Goal: Task Accomplishment & Management: Manage account settings

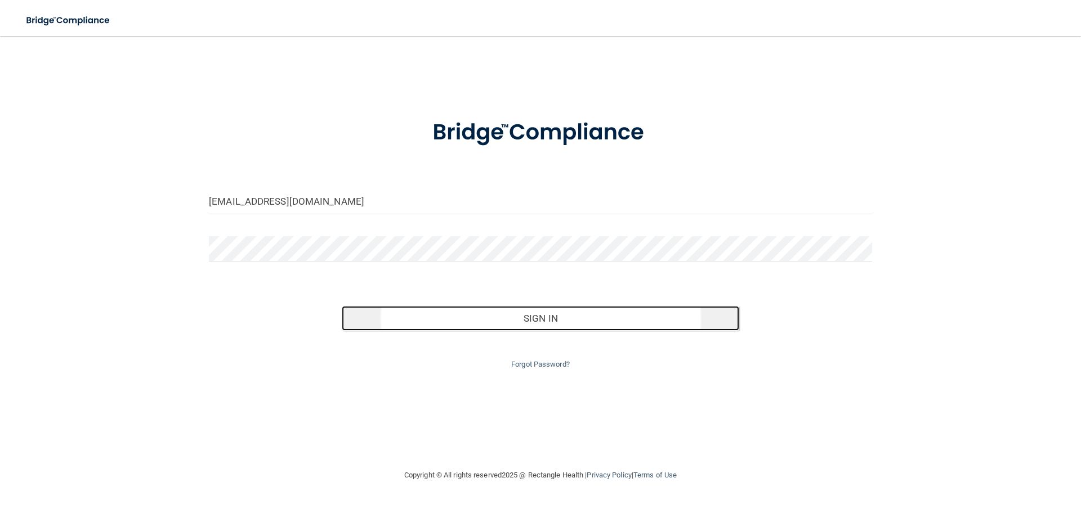
click at [542, 322] on button "Sign In" at bounding box center [541, 318] width 398 height 25
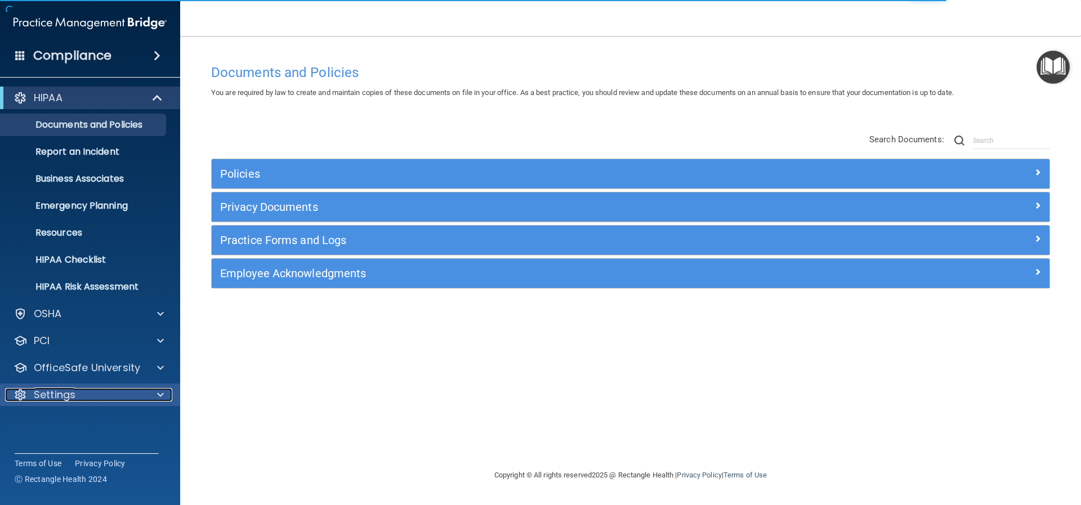
click at [62, 390] on p "Settings" at bounding box center [55, 395] width 42 height 14
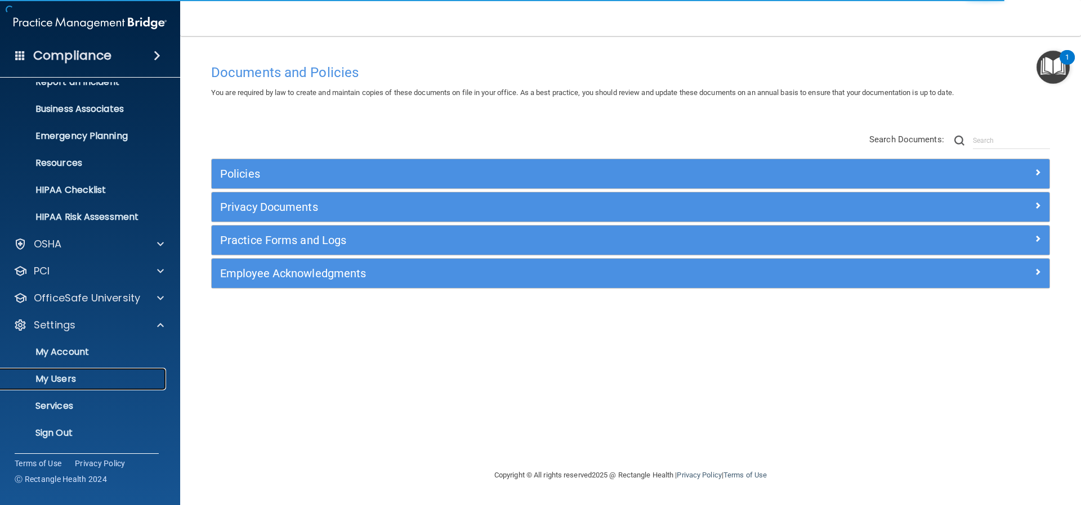
click at [64, 378] on p "My Users" at bounding box center [84, 379] width 154 height 11
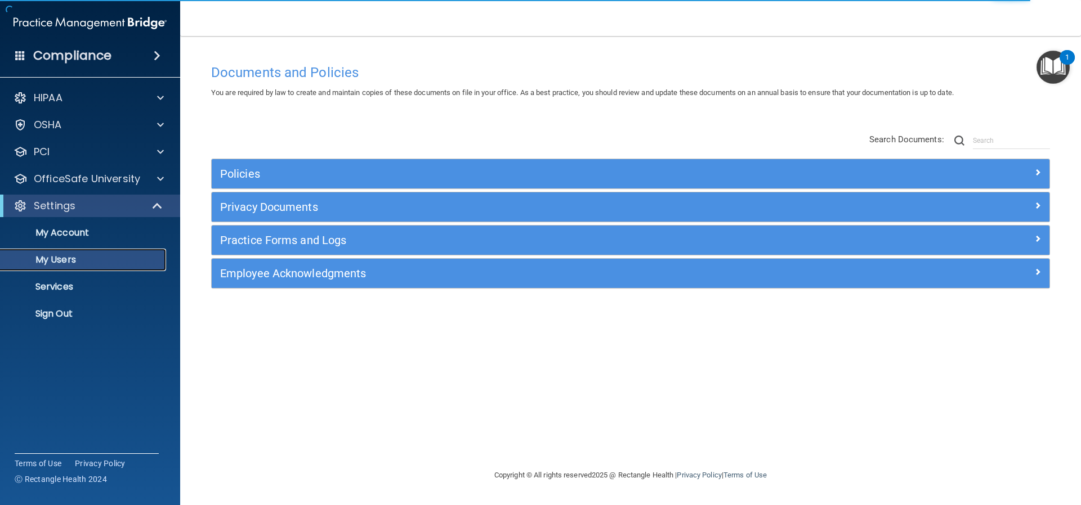
select select "20"
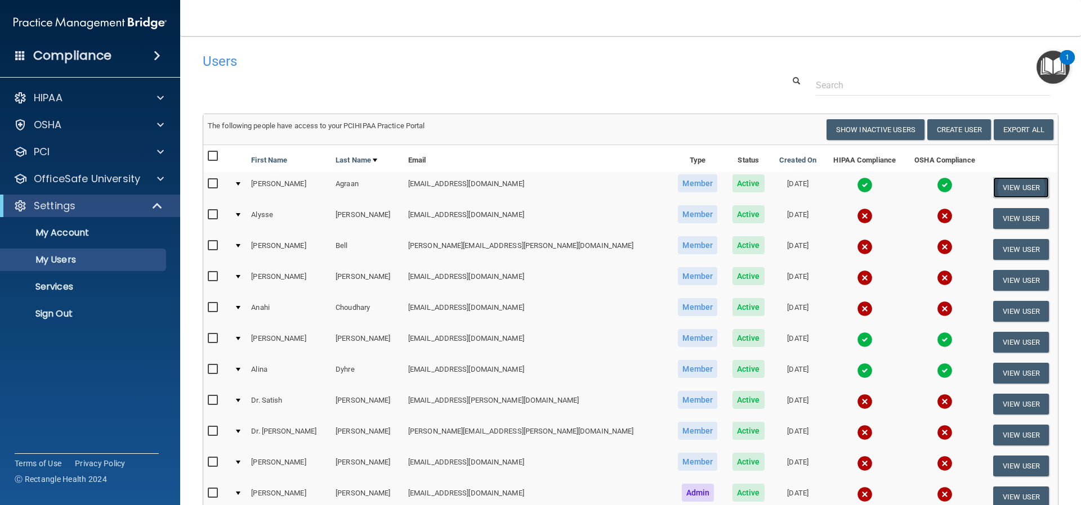
click at [1006, 186] on button "View User" at bounding box center [1021, 187] width 56 height 21
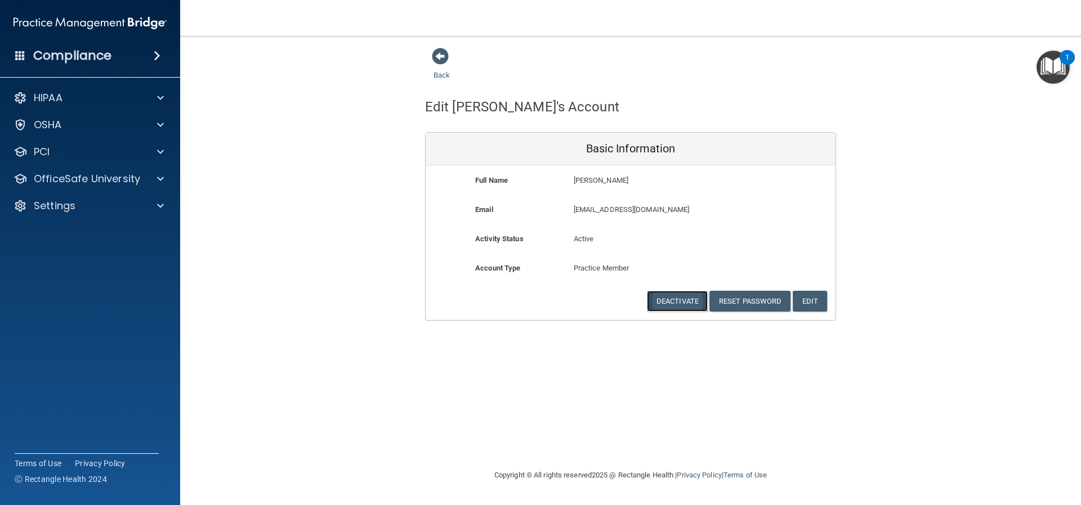
click at [676, 297] on button "Deactivate" at bounding box center [677, 301] width 61 height 21
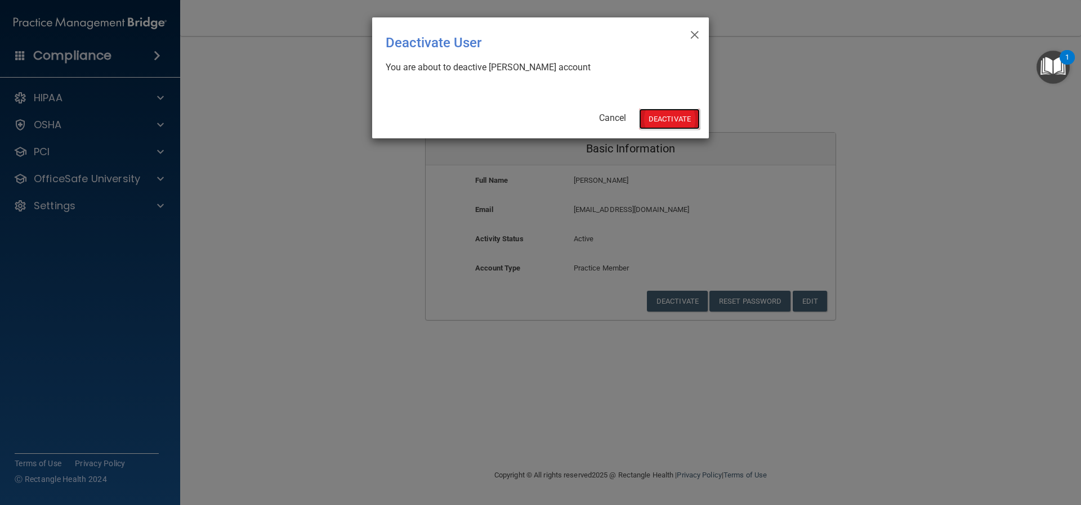
click at [670, 118] on button "Deactivate" at bounding box center [669, 119] width 61 height 21
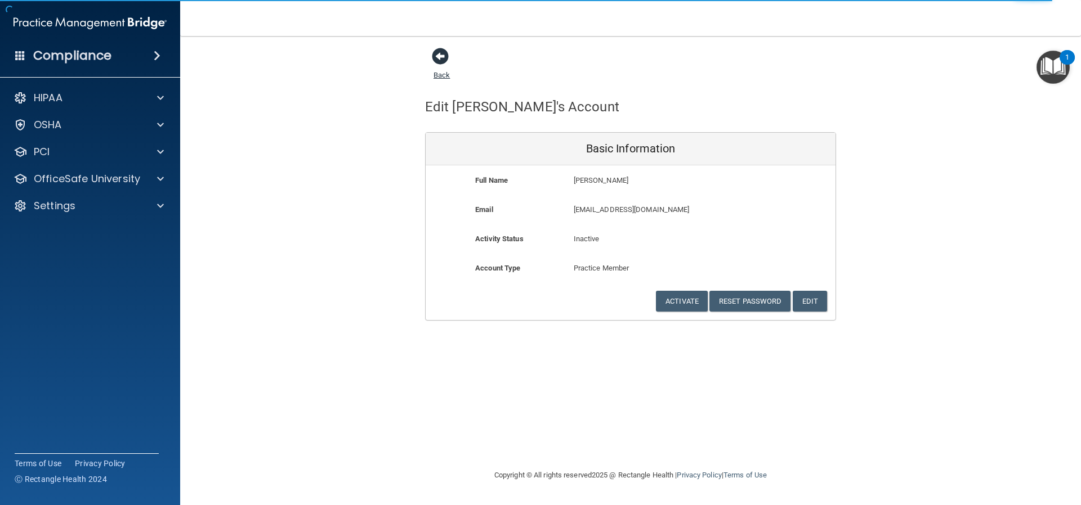
click at [440, 55] on span at bounding box center [440, 56] width 17 height 17
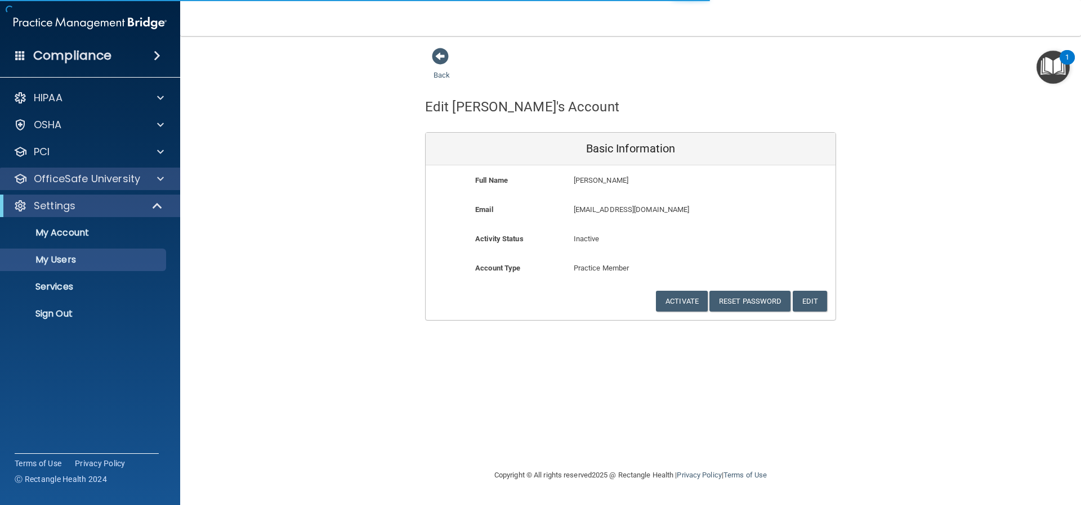
select select "20"
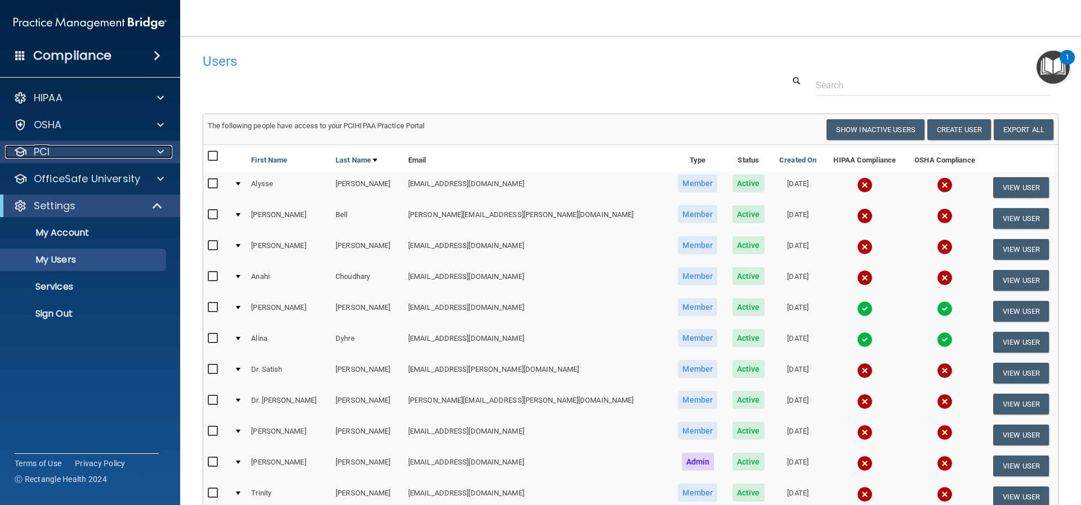
click at [95, 151] on div "PCI" at bounding box center [75, 152] width 140 height 14
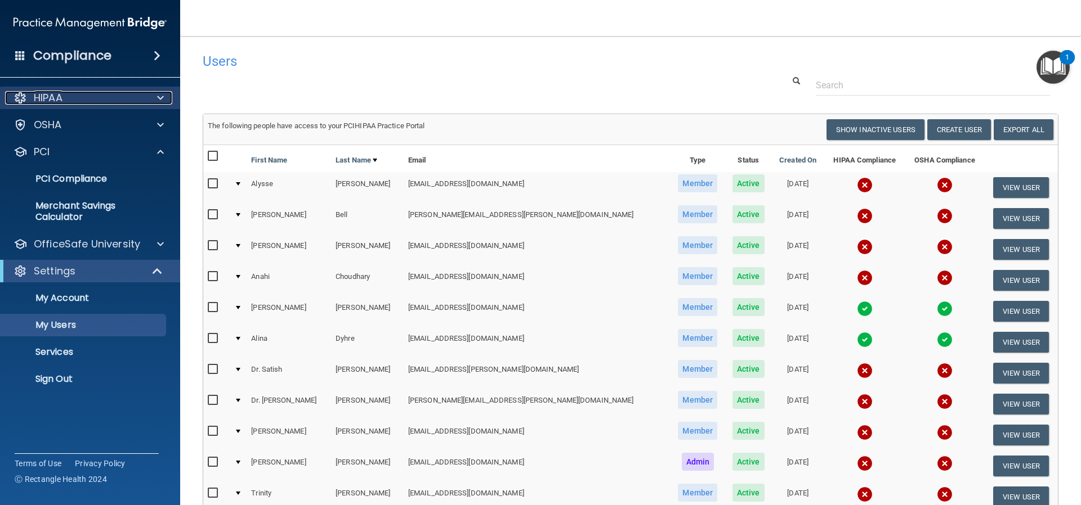
click at [116, 102] on div "HIPAA" at bounding box center [75, 98] width 140 height 14
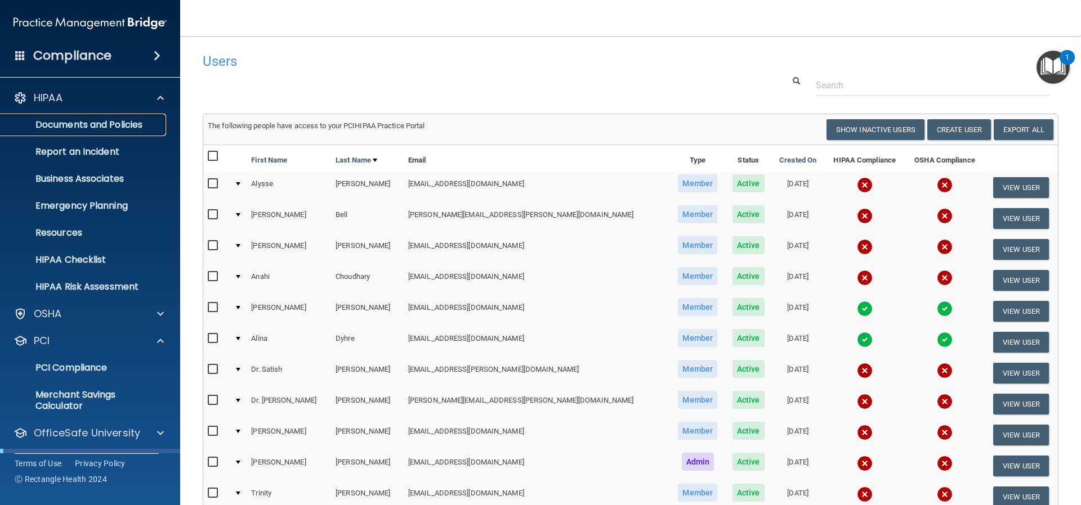
click at [110, 123] on p "Documents and Policies" at bounding box center [84, 124] width 154 height 11
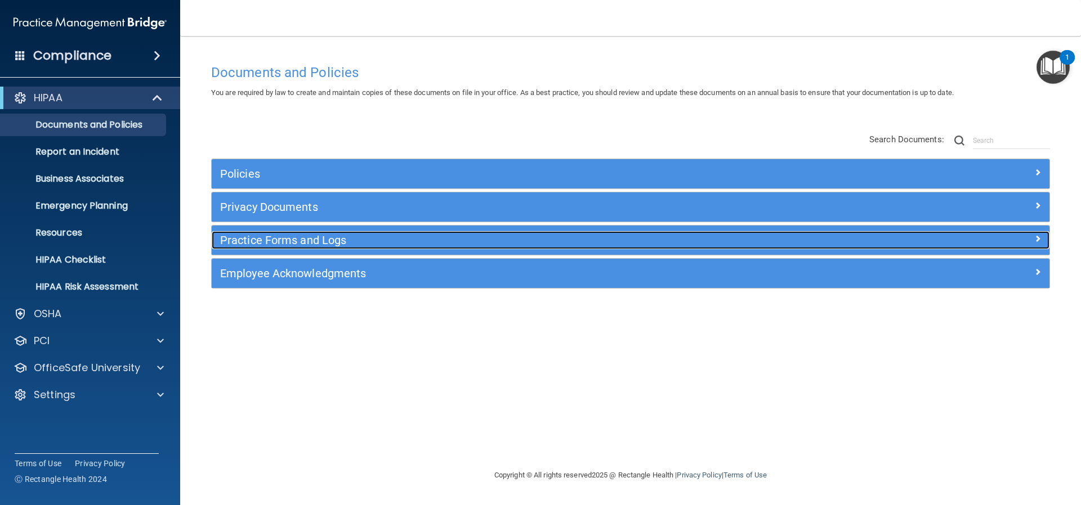
click at [254, 239] on h5 "Practice Forms and Logs" at bounding box center [525, 240] width 611 height 12
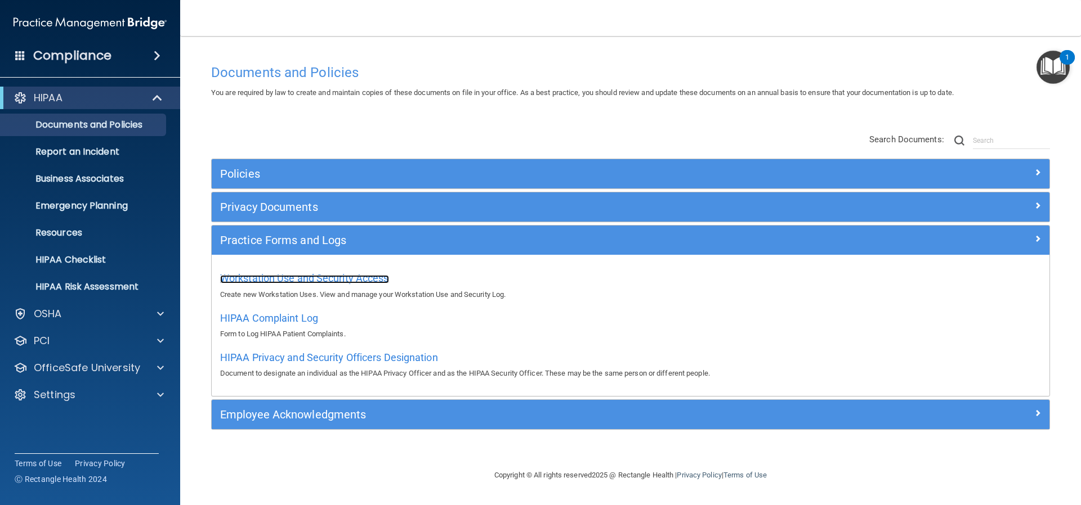
click at [259, 278] on span "Workstation Use and Security Access" at bounding box center [304, 278] width 169 height 12
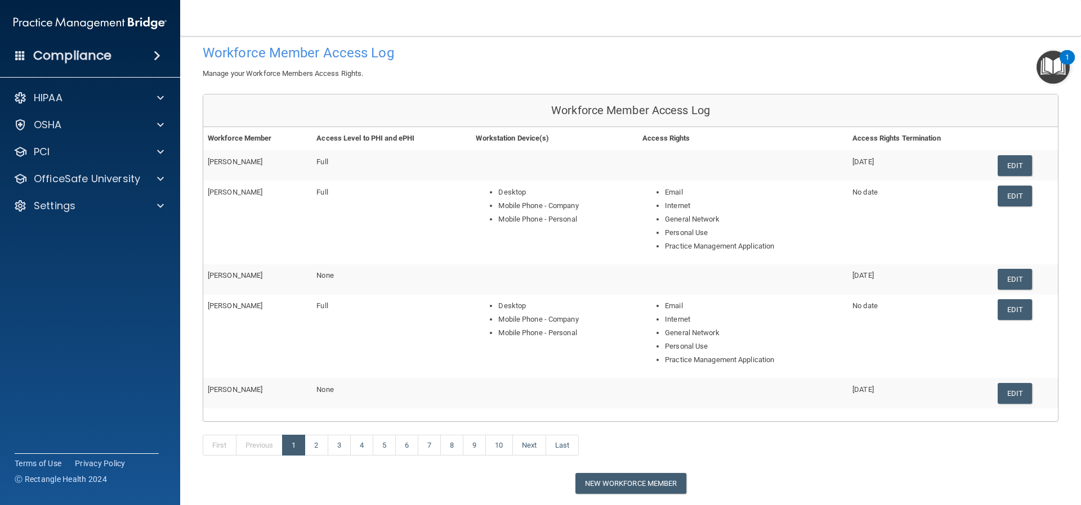
scroll to position [113, 0]
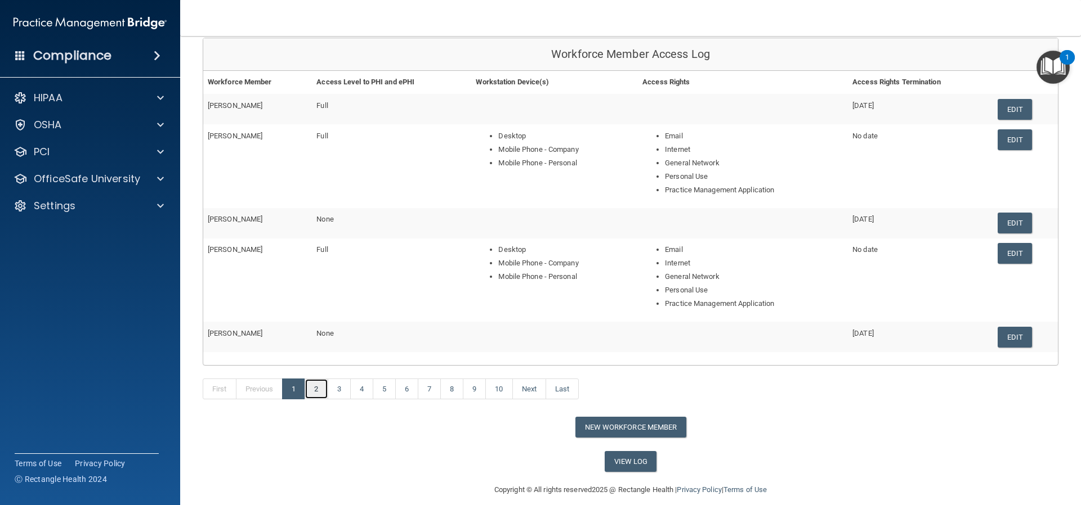
click at [319, 388] on link "2" at bounding box center [316, 389] width 23 height 21
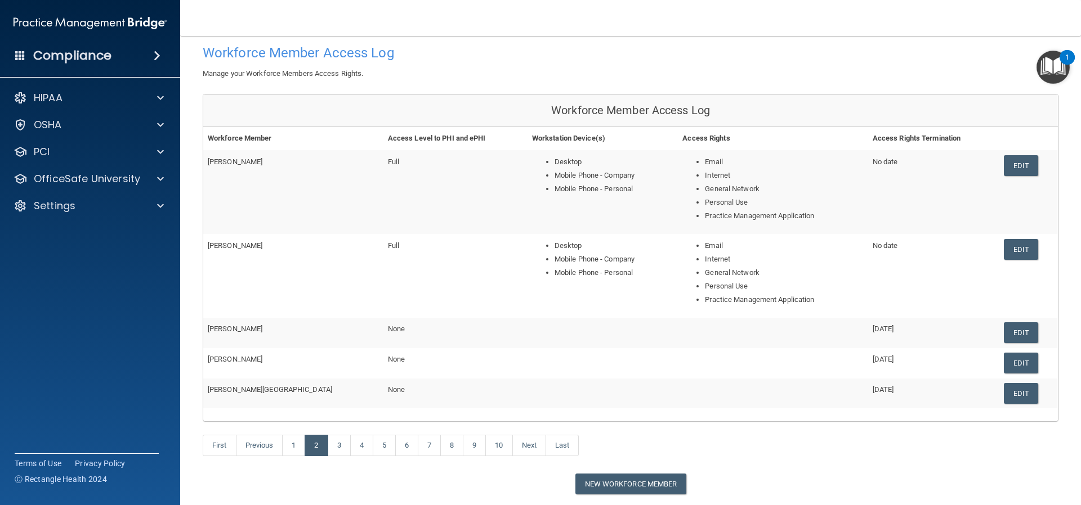
scroll to position [113, 0]
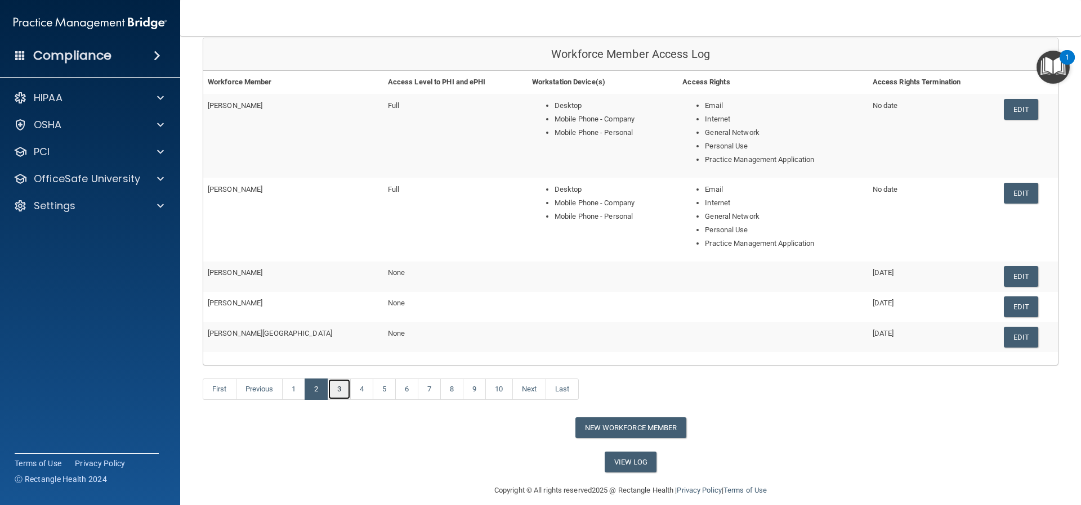
click at [342, 389] on link "3" at bounding box center [339, 389] width 23 height 21
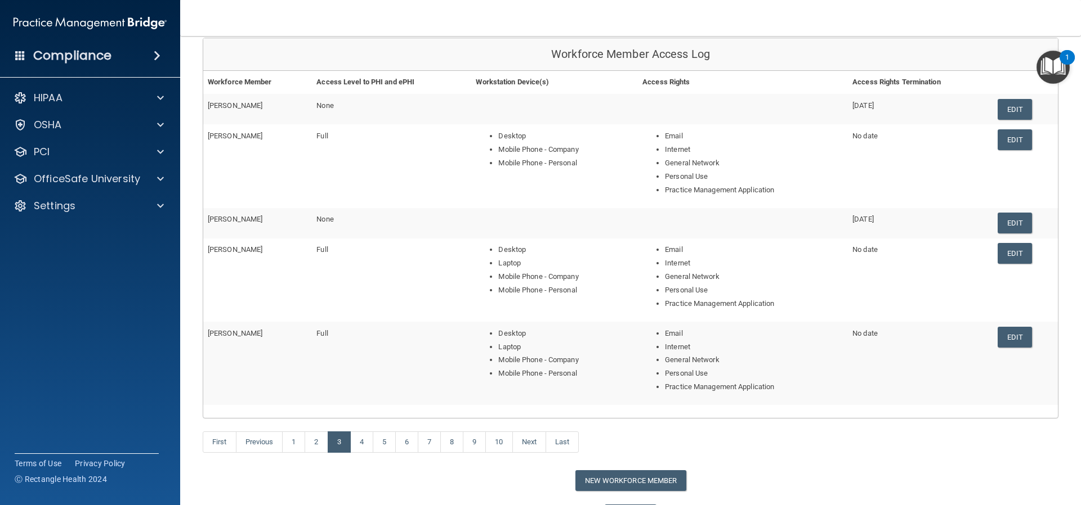
scroll to position [169, 0]
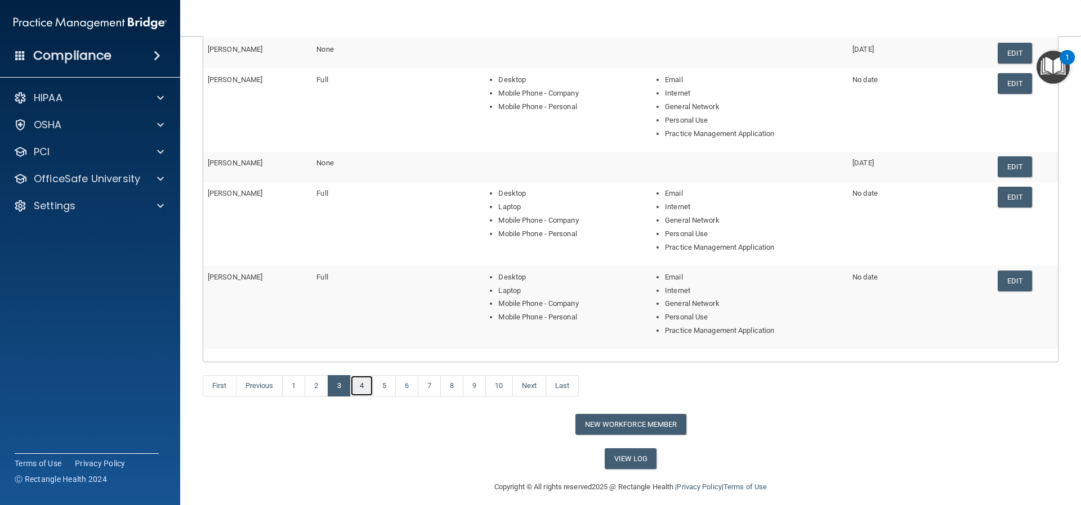
click at [361, 387] on link "4" at bounding box center [361, 385] width 23 height 21
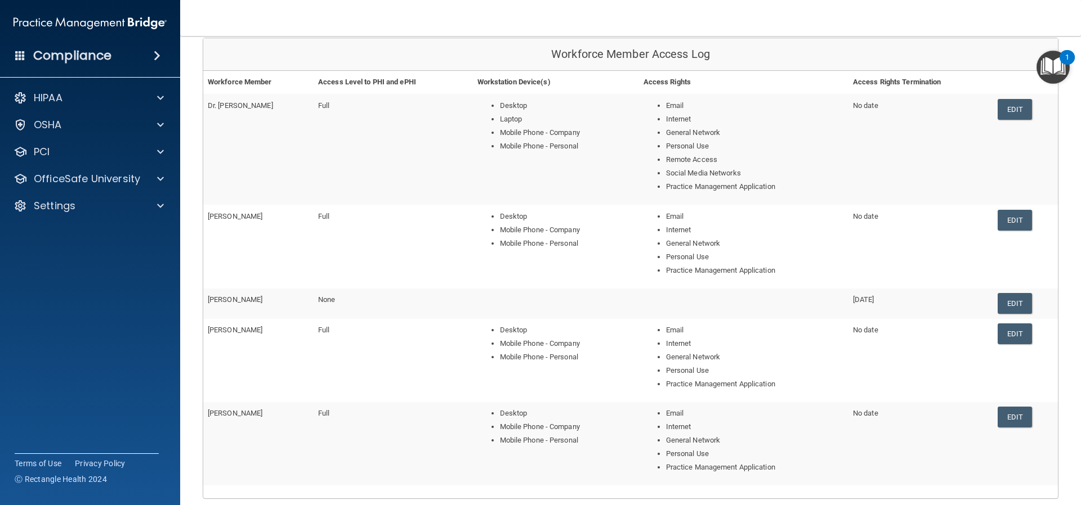
scroll to position [169, 0]
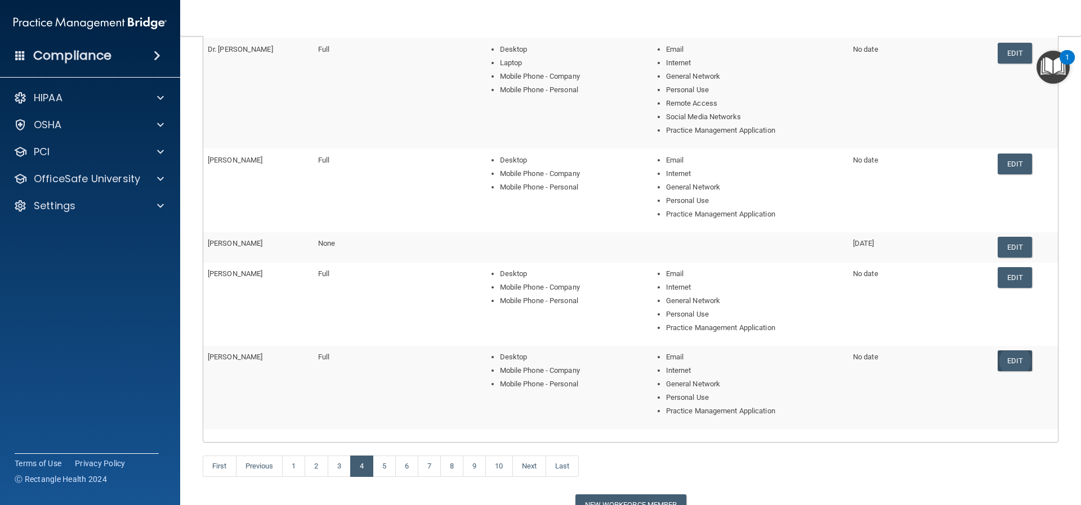
click at [1005, 359] on link "Edit" at bounding box center [1014, 361] width 34 height 21
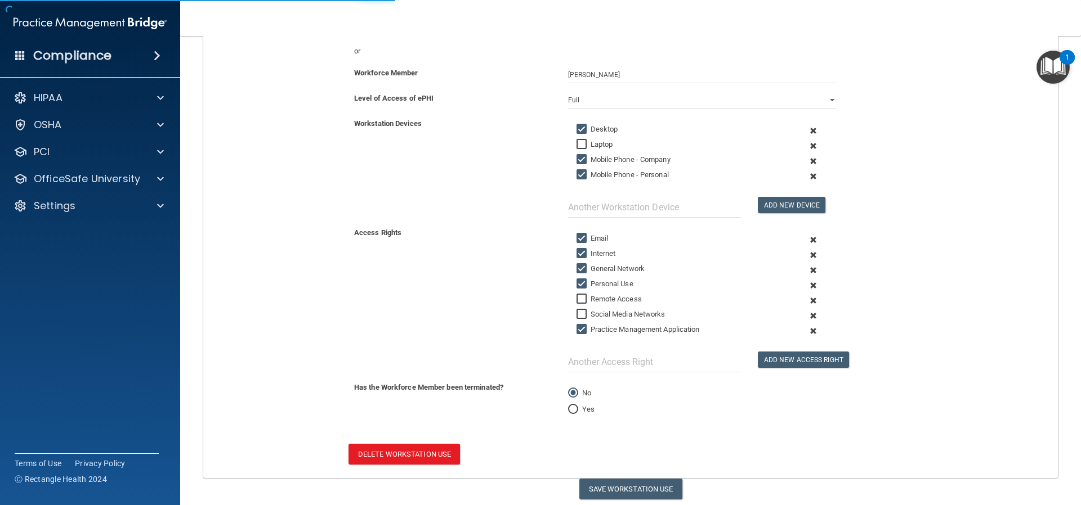
scroll to position [56, 0]
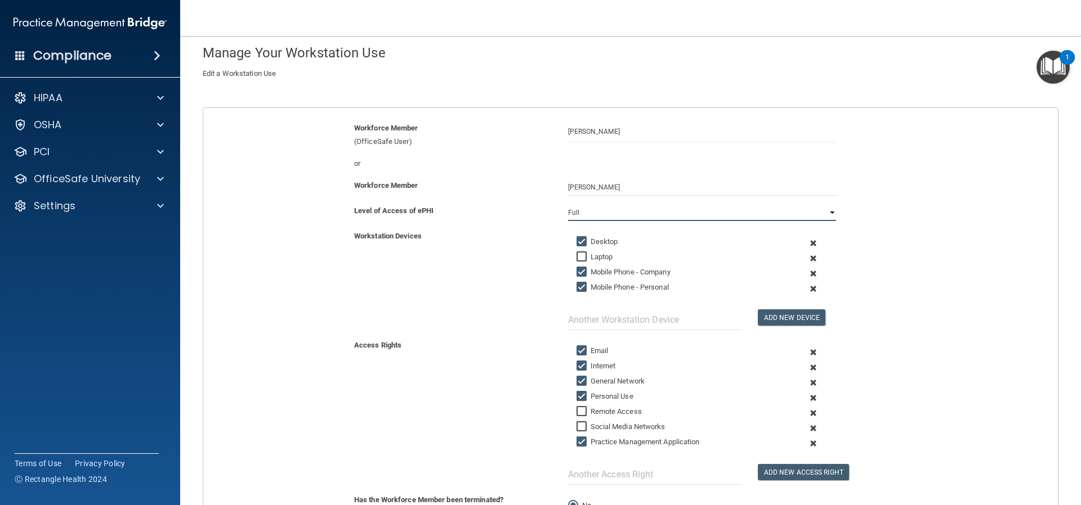
click at [592, 213] on select "Full Limited None" at bounding box center [702, 212] width 268 height 17
select select "2"
click at [568, 204] on select "Full Limited None" at bounding box center [702, 212] width 268 height 17
click at [576, 239] on input "Desktop" at bounding box center [582, 242] width 13 height 9
checkbox input "false"
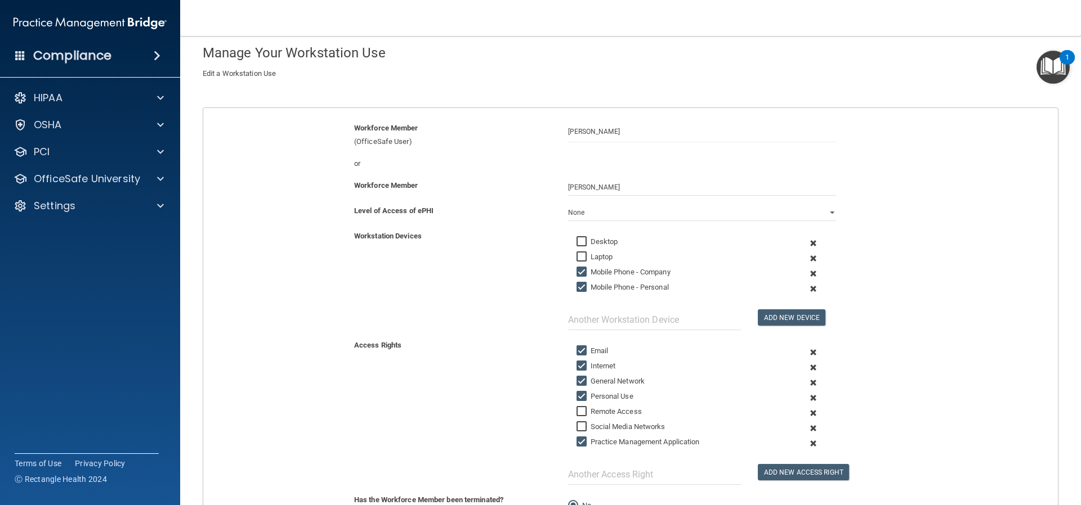
click at [576, 272] on input "Mobile Phone - Company" at bounding box center [582, 272] width 13 height 9
checkbox input "false"
click at [576, 287] on input "Mobile Phone - Personal" at bounding box center [582, 287] width 13 height 9
checkbox input "false"
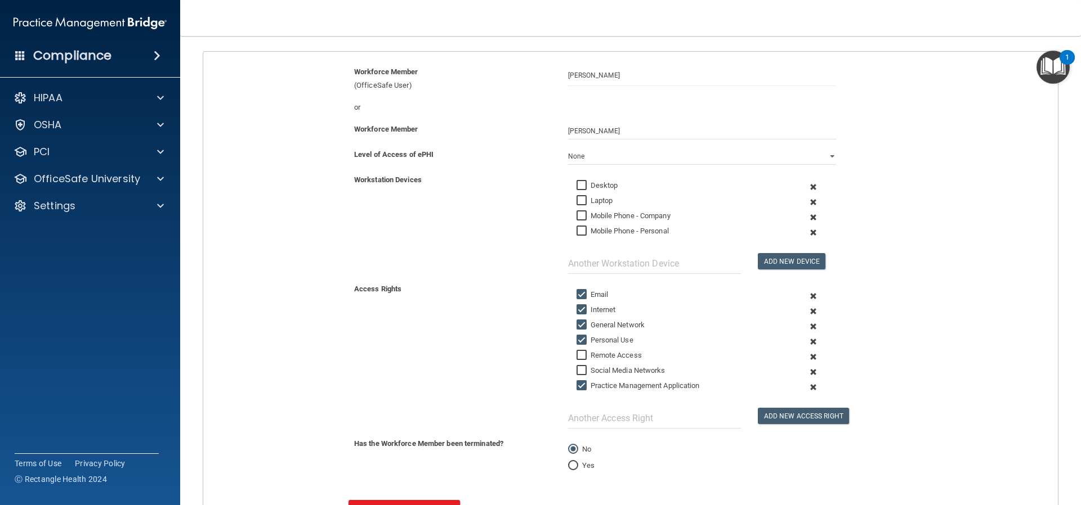
click at [576, 292] on input "Email" at bounding box center [582, 294] width 13 height 9
checkbox input "false"
click at [576, 310] on input "Internet" at bounding box center [582, 310] width 13 height 9
checkbox input "false"
click at [576, 324] on input "General Network" at bounding box center [582, 325] width 13 height 9
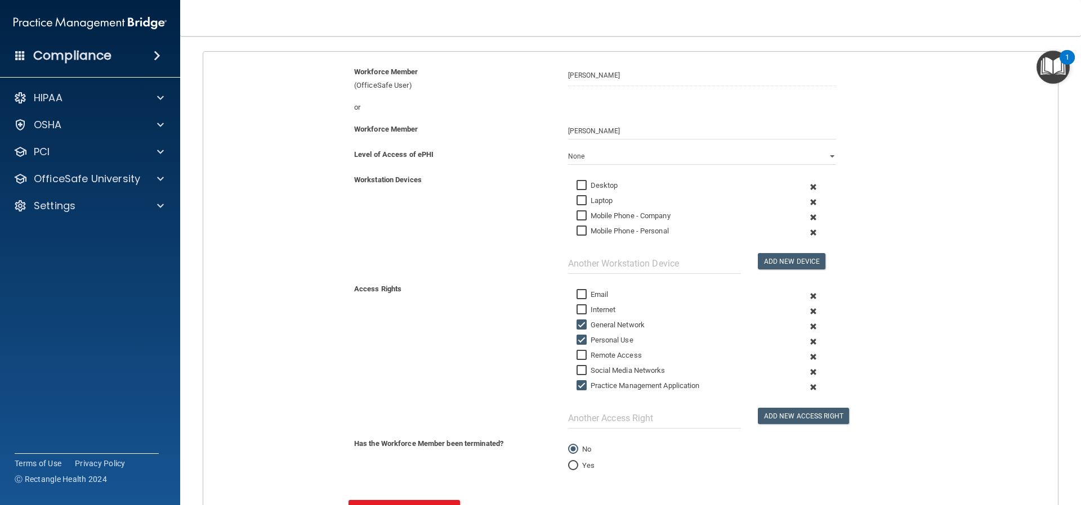
checkbox input "false"
click at [576, 341] on input "Personal Use" at bounding box center [582, 340] width 13 height 9
checkbox input "false"
click at [576, 384] on input "Practice Management Application" at bounding box center [582, 386] width 13 height 9
checkbox input "false"
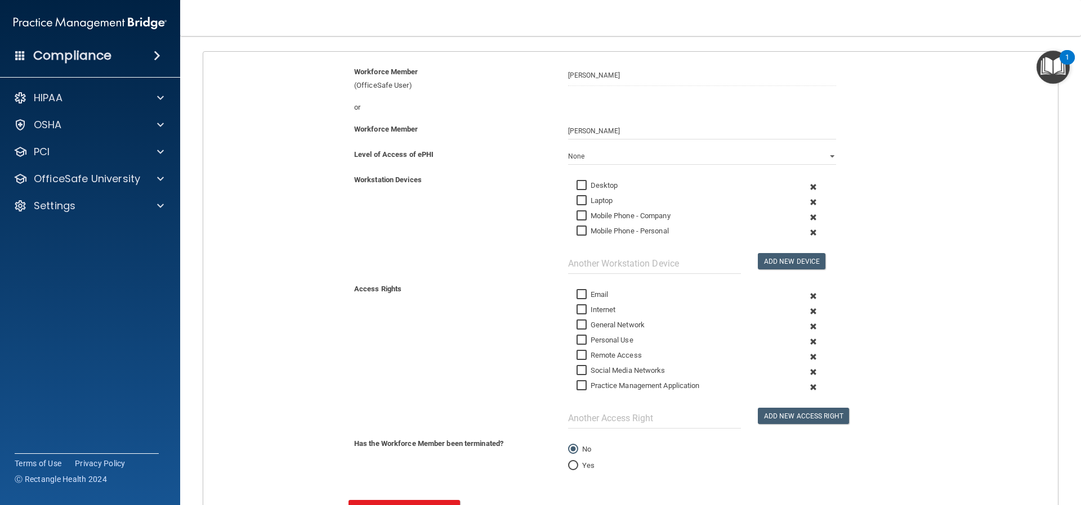
scroll to position [169, 0]
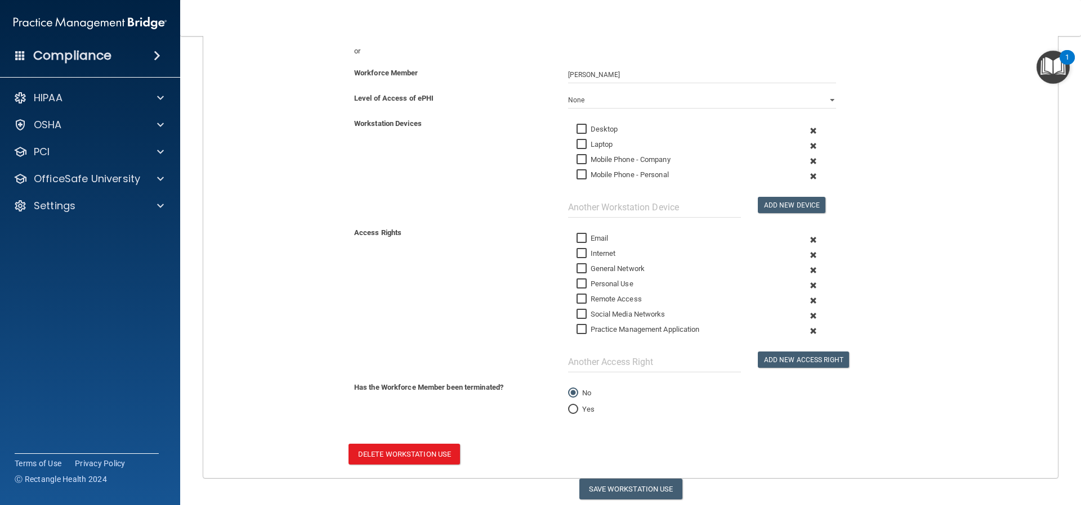
click at [569, 411] on input "Yes" at bounding box center [573, 410] width 10 height 8
radio input "true"
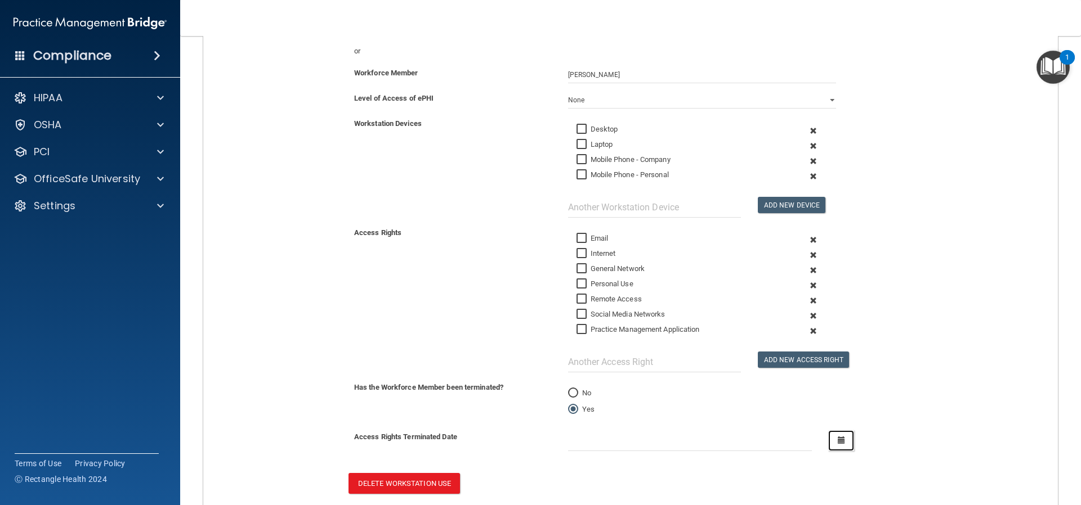
click at [828, 437] on button "button" at bounding box center [841, 441] width 26 height 21
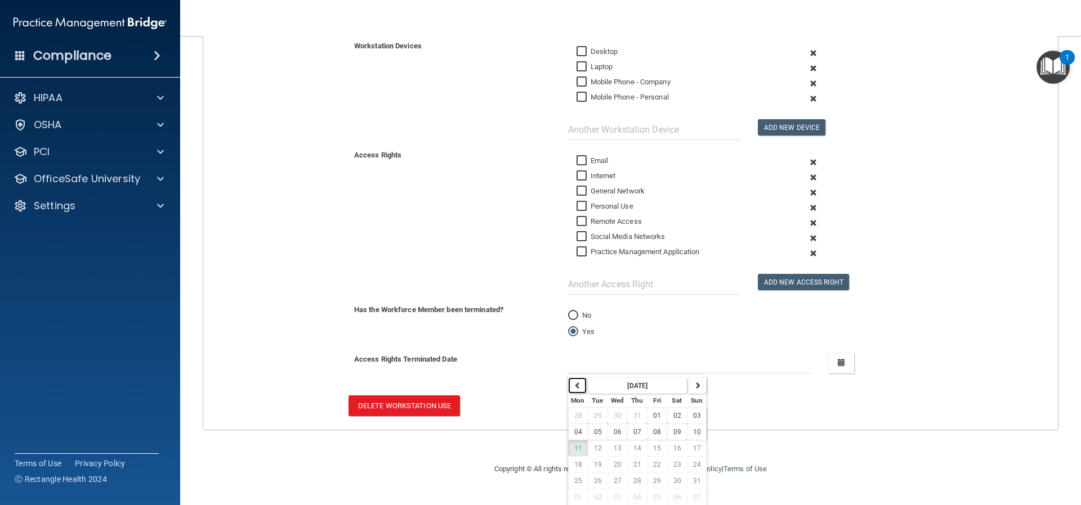
click at [575, 390] on button "button" at bounding box center [577, 386] width 19 height 16
click at [633, 448] on span "12" at bounding box center [637, 449] width 8 height 8
type input "6/12/25"
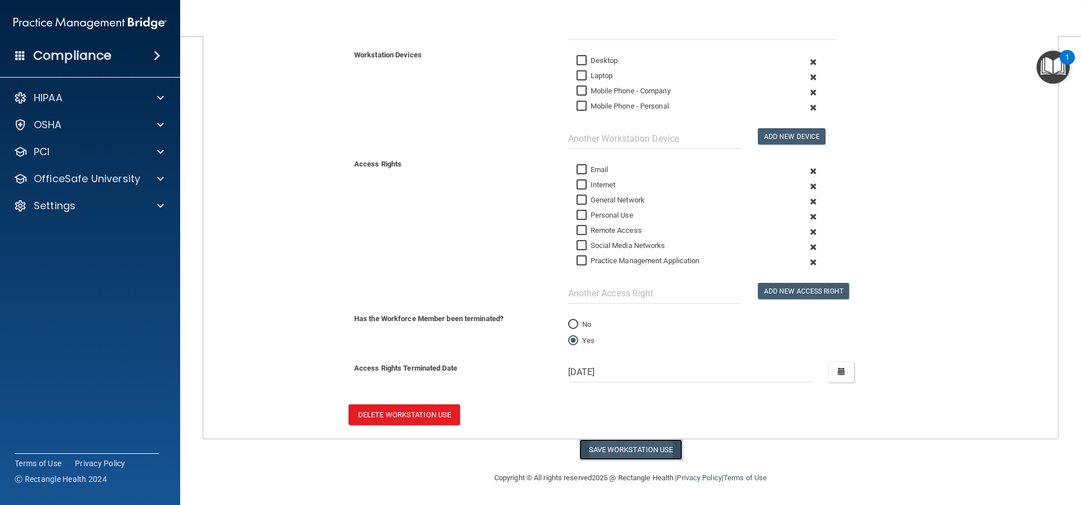
click at [634, 447] on button "Save Workstation Use" at bounding box center [630, 450] width 103 height 21
select select "? string:None ?"
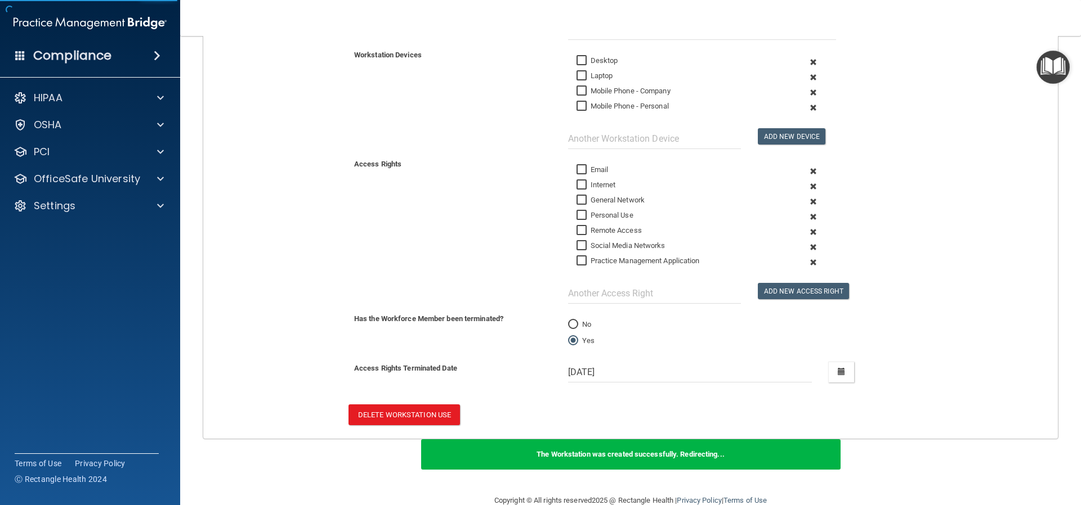
scroll to position [102, 0]
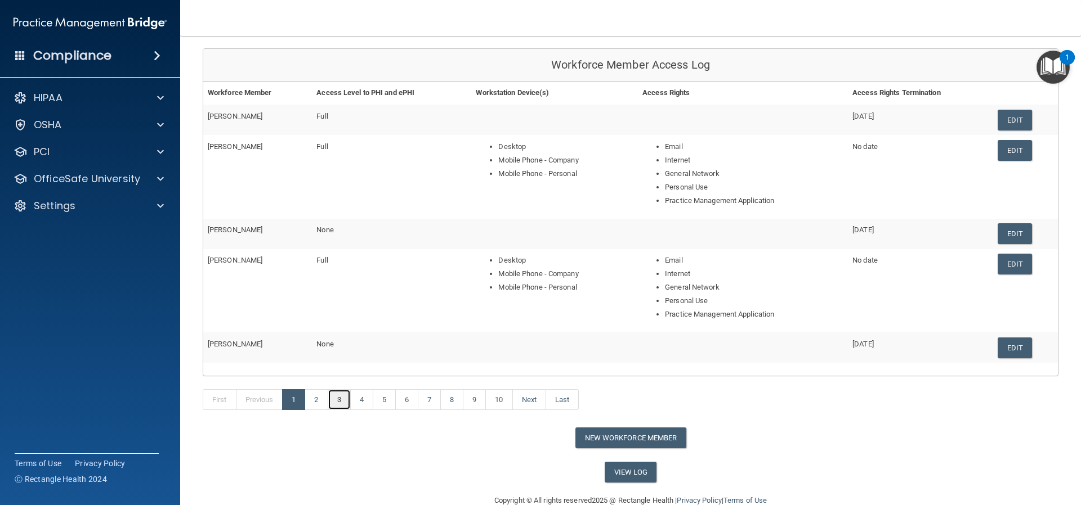
click at [342, 405] on link "3" at bounding box center [339, 400] width 23 height 21
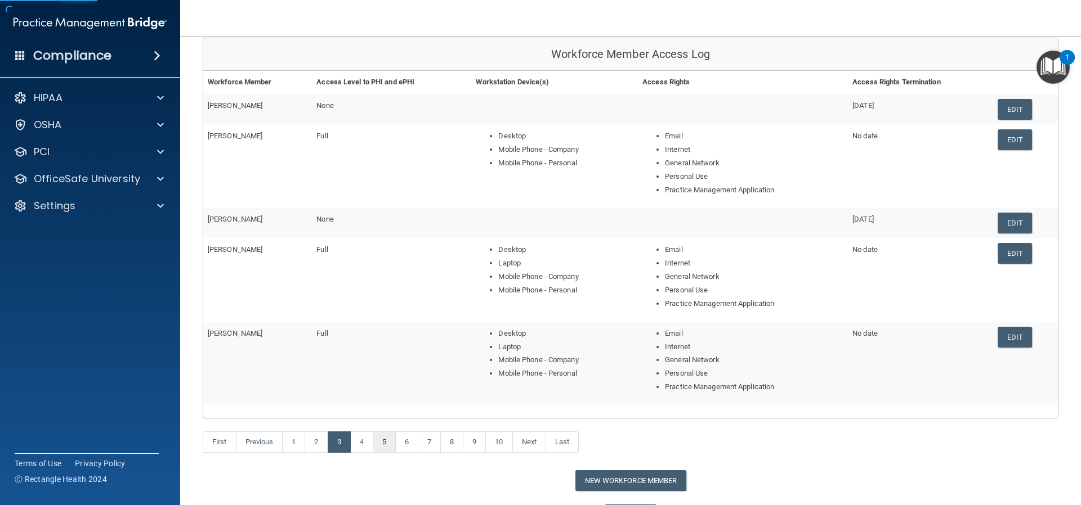
scroll to position [169, 0]
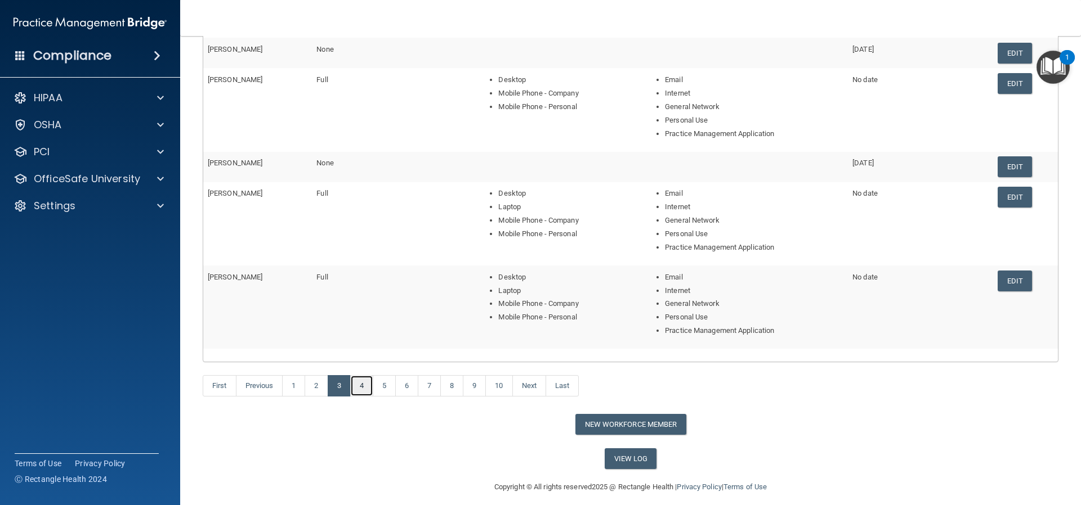
click at [366, 390] on link "4" at bounding box center [361, 385] width 23 height 21
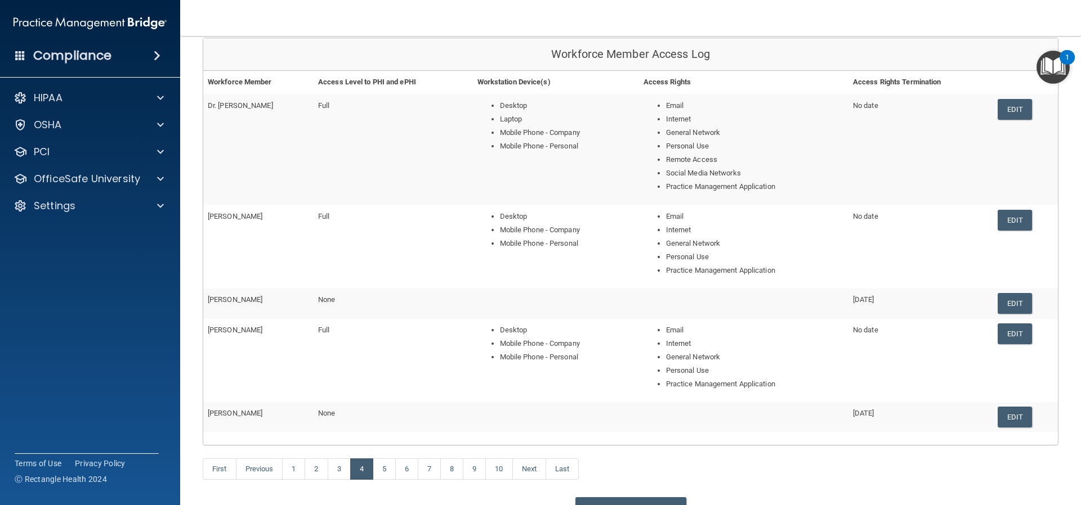
scroll to position [169, 0]
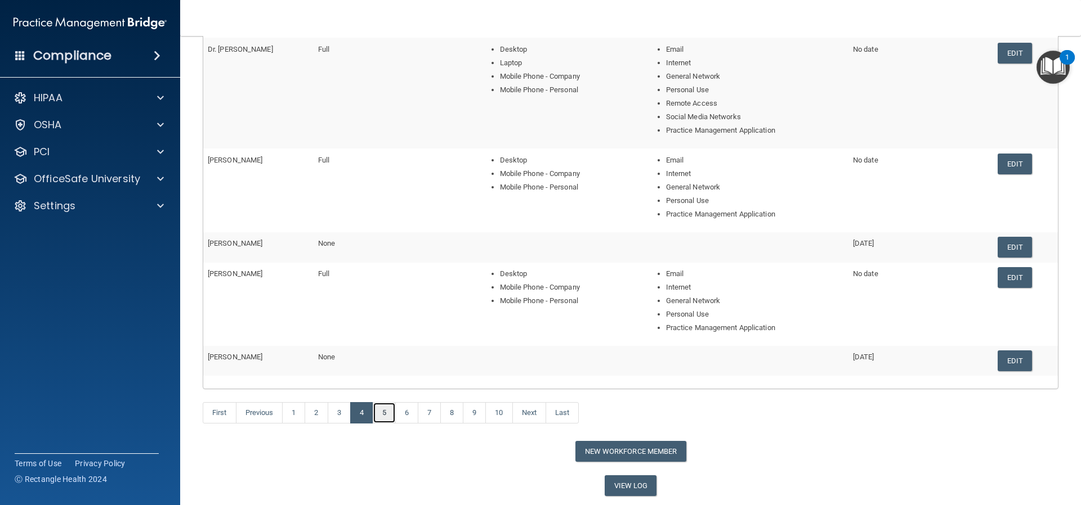
click at [385, 417] on link "5" at bounding box center [384, 412] width 23 height 21
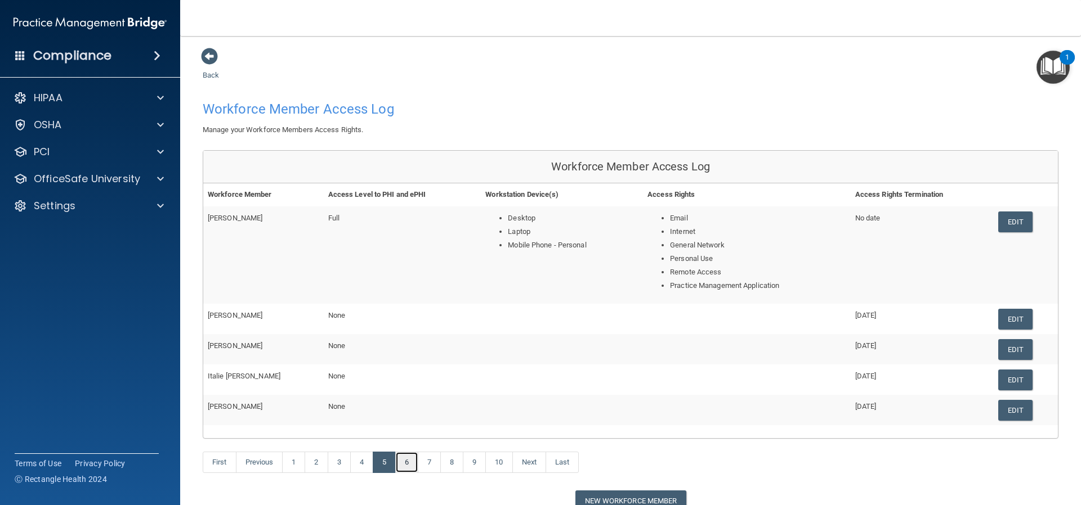
click at [408, 465] on link "6" at bounding box center [406, 462] width 23 height 21
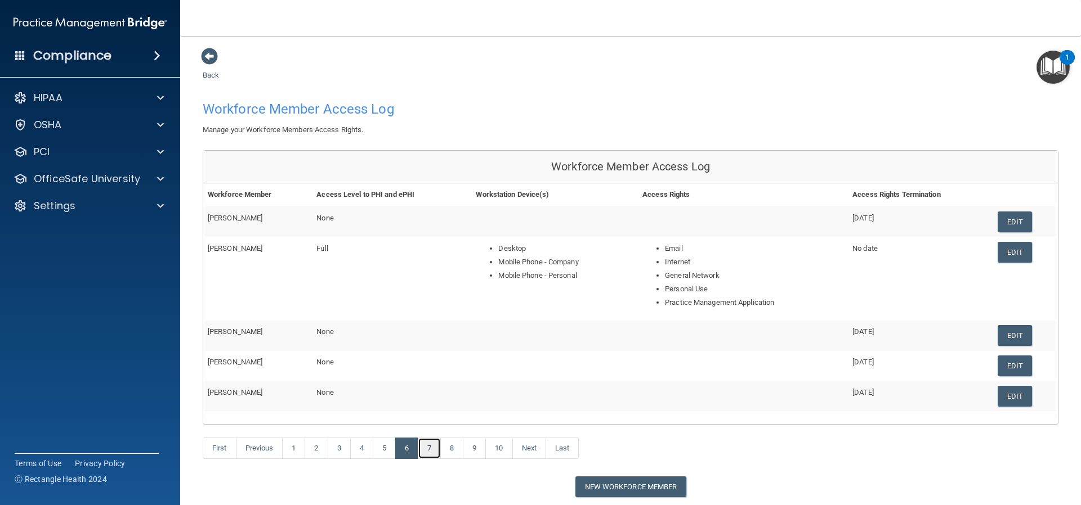
click at [431, 451] on link "7" at bounding box center [429, 448] width 23 height 21
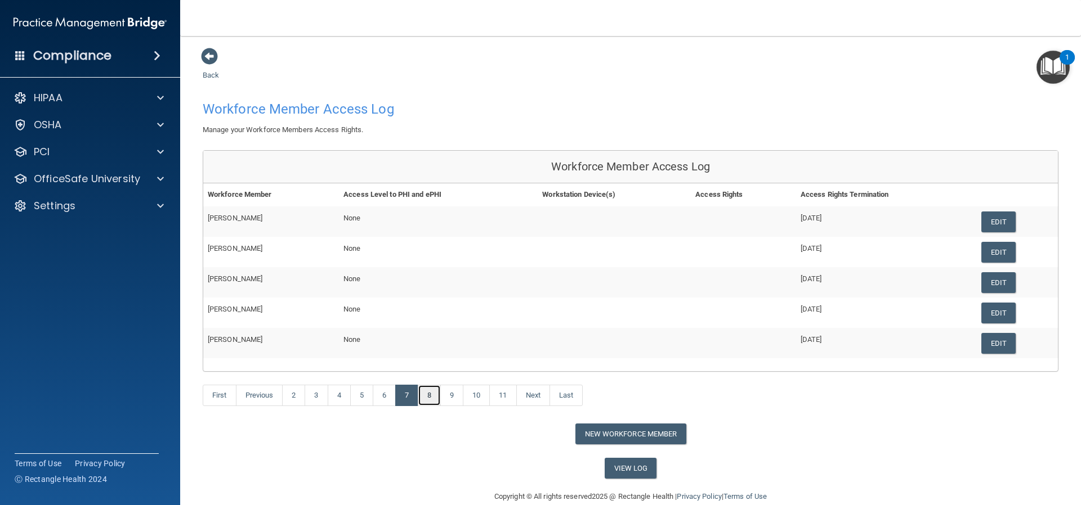
click at [432, 399] on link "8" at bounding box center [429, 395] width 23 height 21
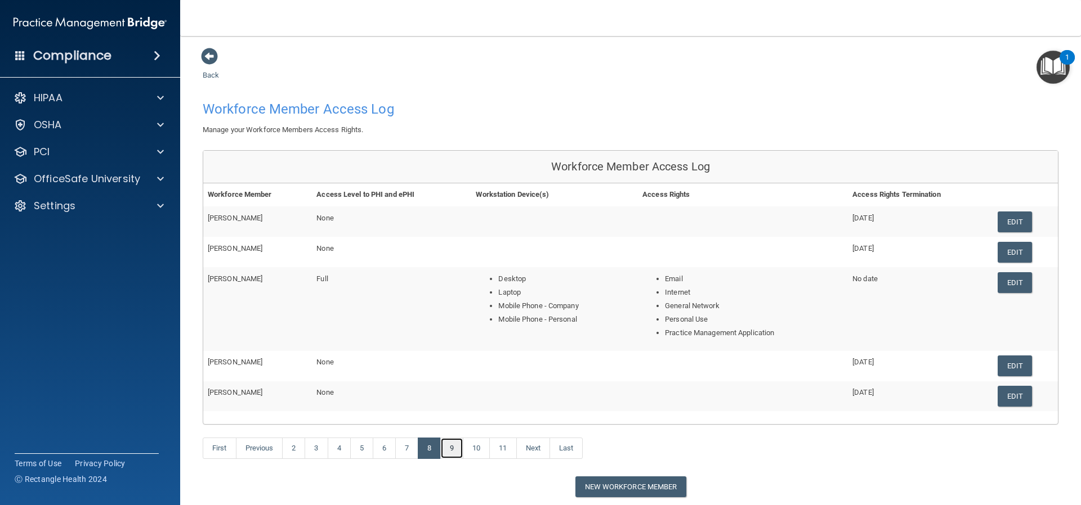
click at [454, 444] on link "9" at bounding box center [451, 448] width 23 height 21
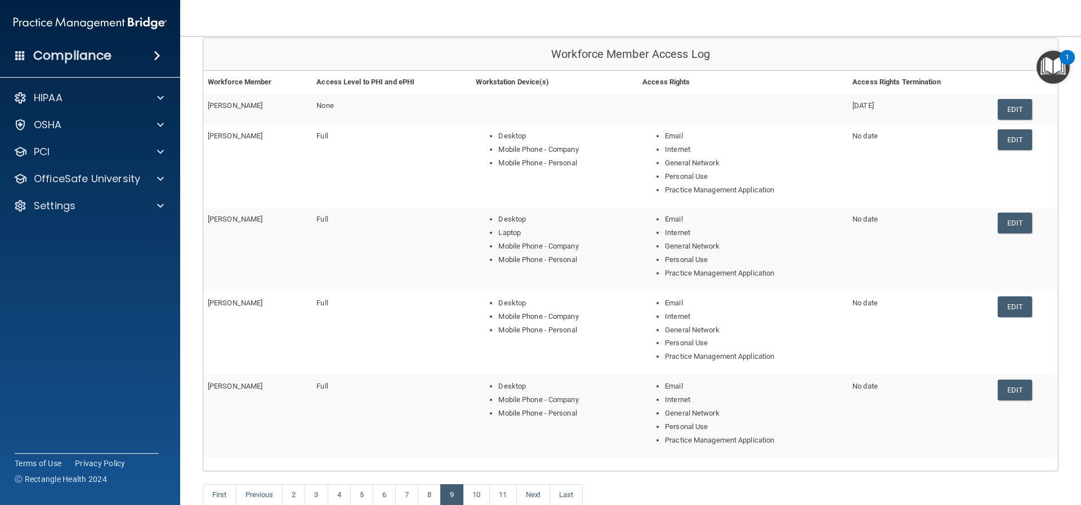
scroll to position [169, 0]
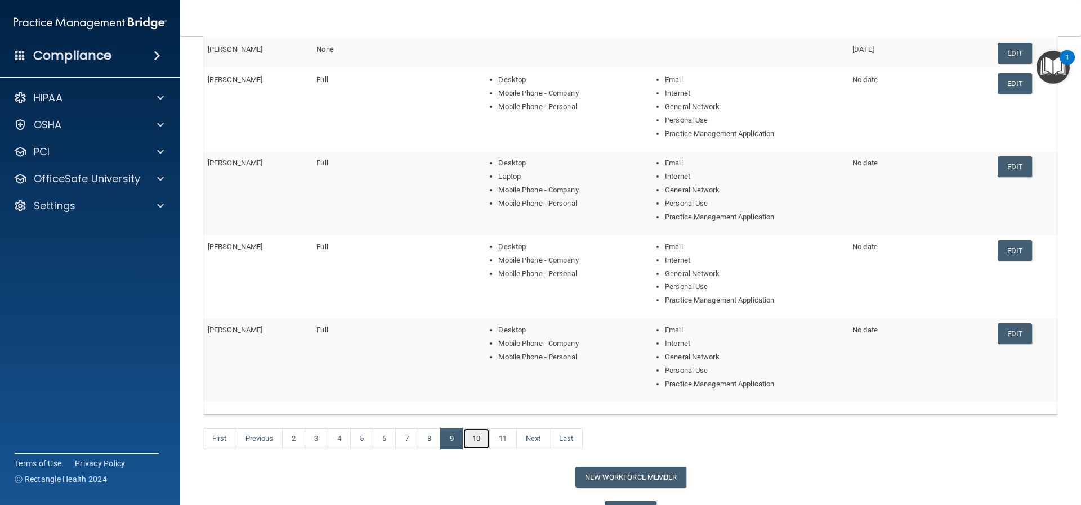
click at [476, 440] on link "10" at bounding box center [476, 438] width 27 height 21
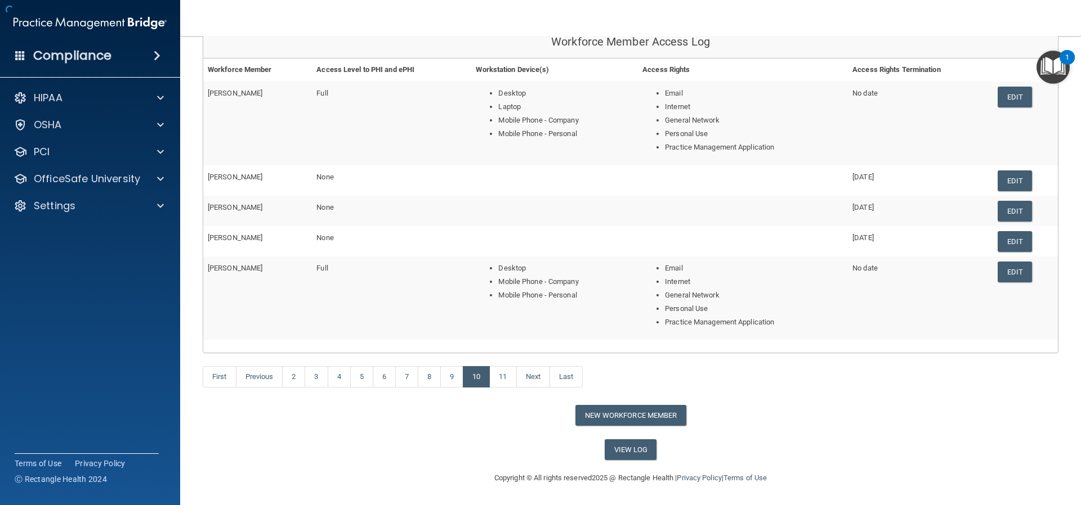
scroll to position [125, 0]
click at [505, 384] on link "11" at bounding box center [502, 376] width 27 height 21
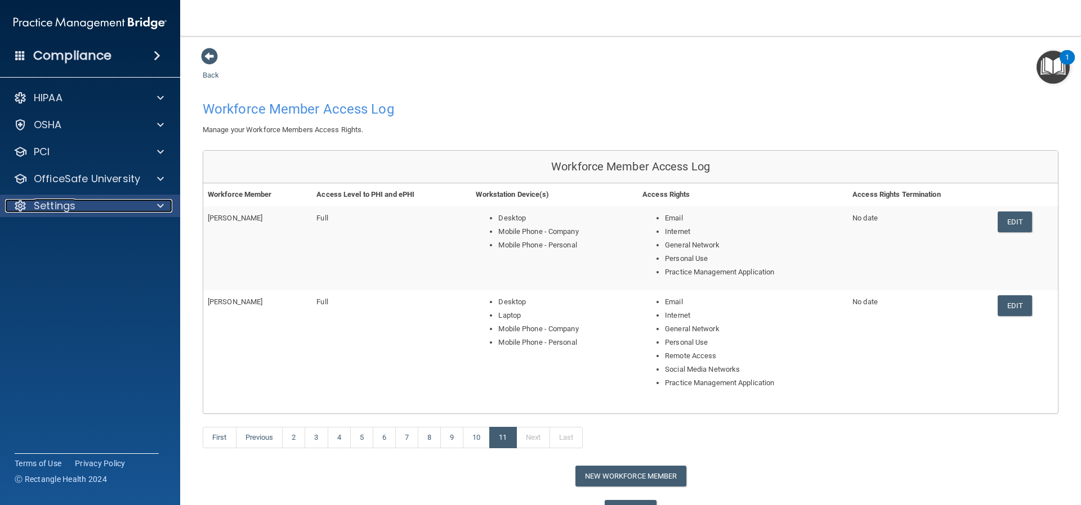
click at [44, 204] on p "Settings" at bounding box center [55, 206] width 42 height 14
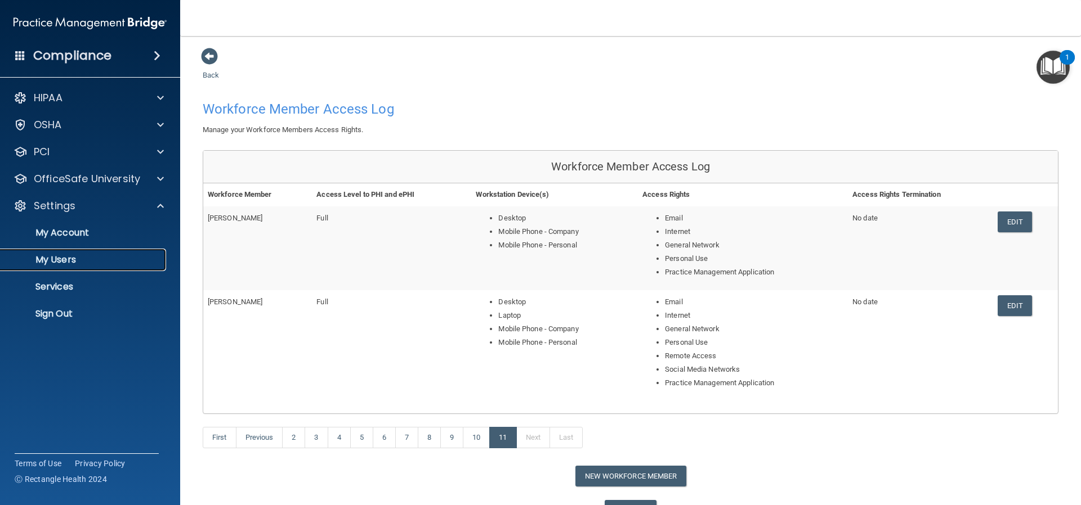
click at [68, 263] on p "My Users" at bounding box center [84, 259] width 154 height 11
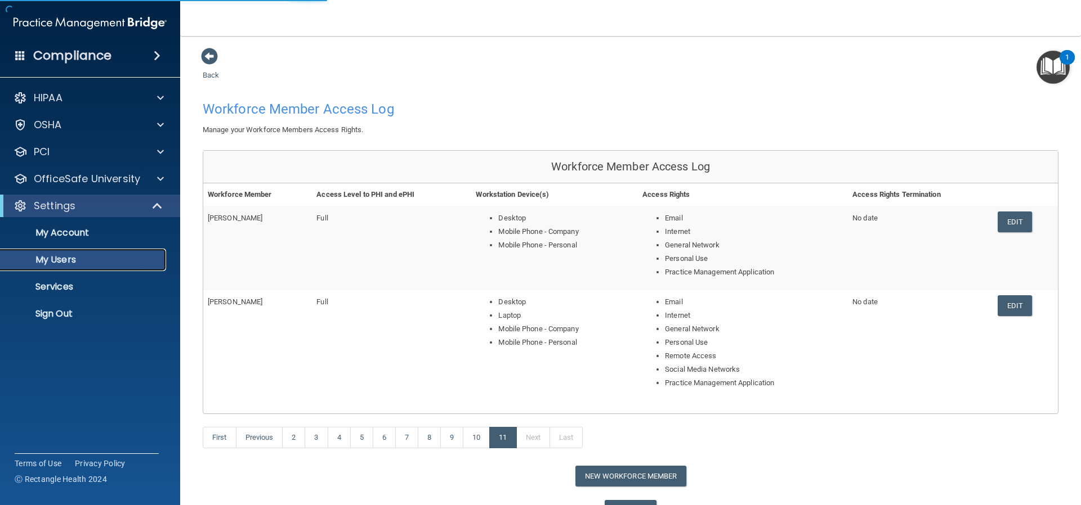
select select "20"
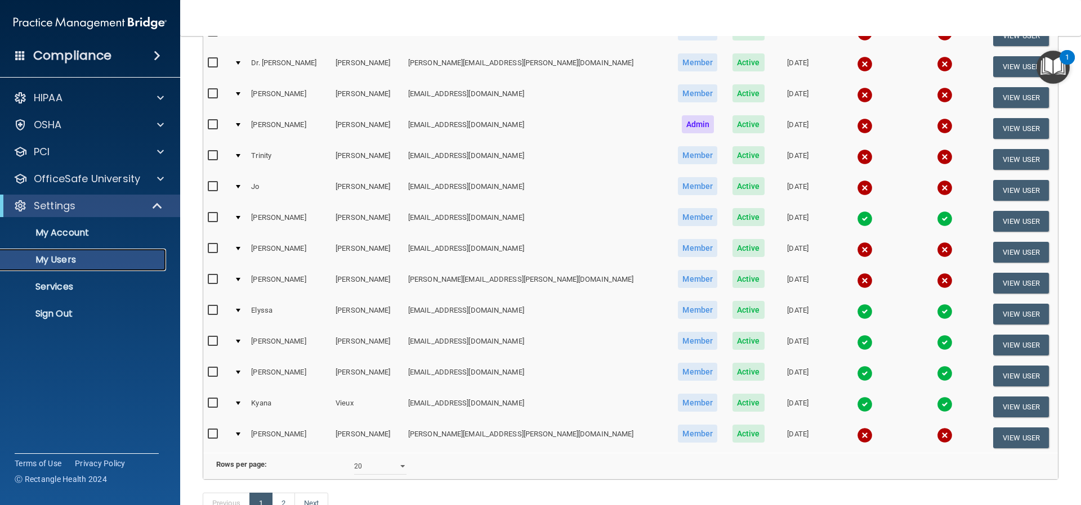
scroll to position [394, 0]
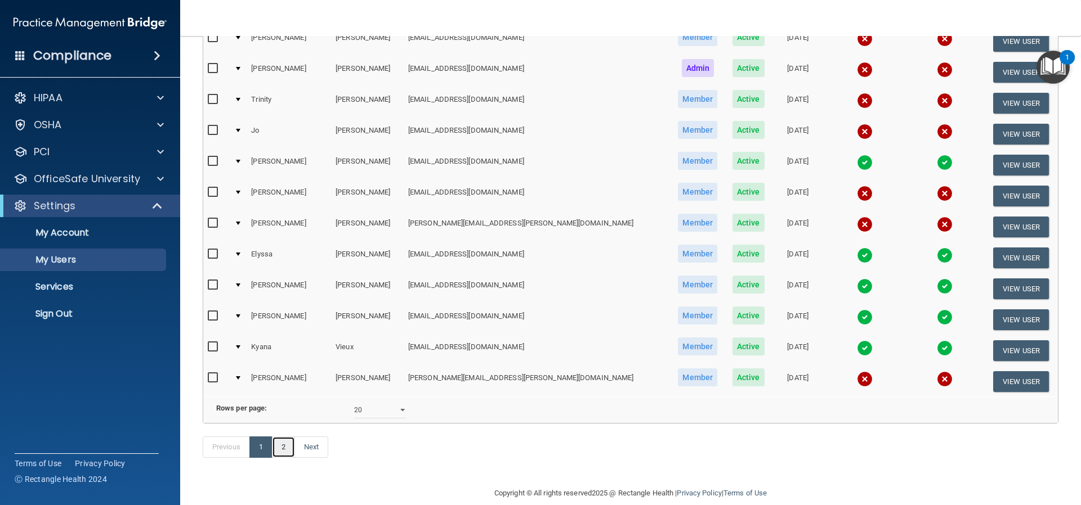
click at [282, 458] on link "2" at bounding box center [283, 447] width 23 height 21
select select "20"
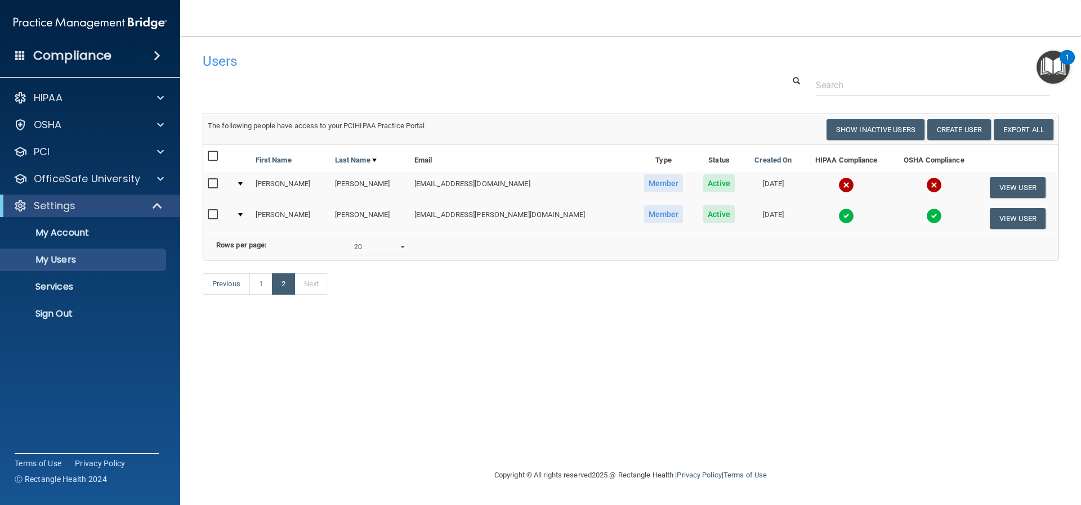
click at [838, 184] on img at bounding box center [846, 185] width 16 height 16
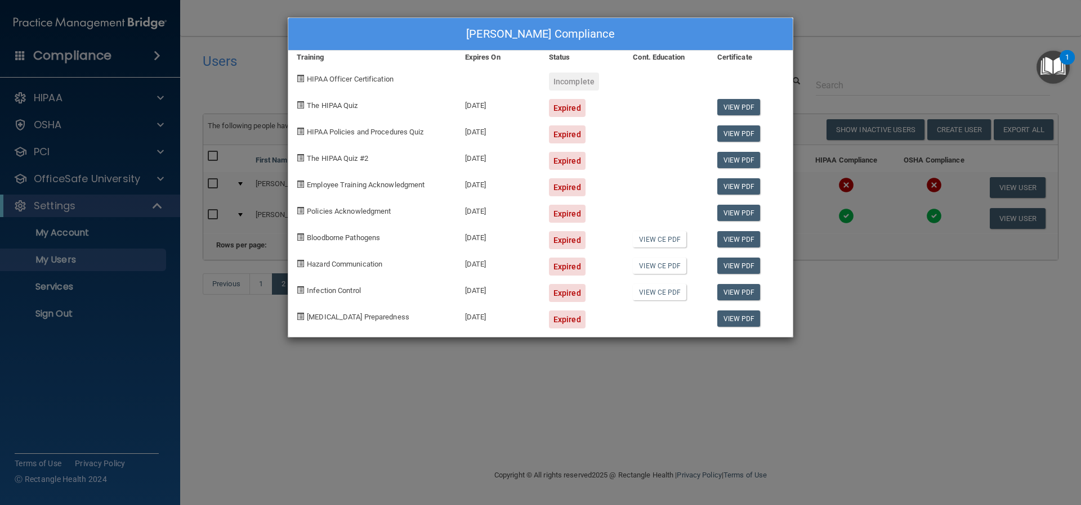
drag, startPoint x: 579, startPoint y: 375, endPoint x: 587, endPoint y: 413, distance: 39.0
click at [587, 413] on div "Tina Walters's Compliance Training Expires On Status Cont. Education Certificat…" at bounding box center [540, 252] width 1081 height 505
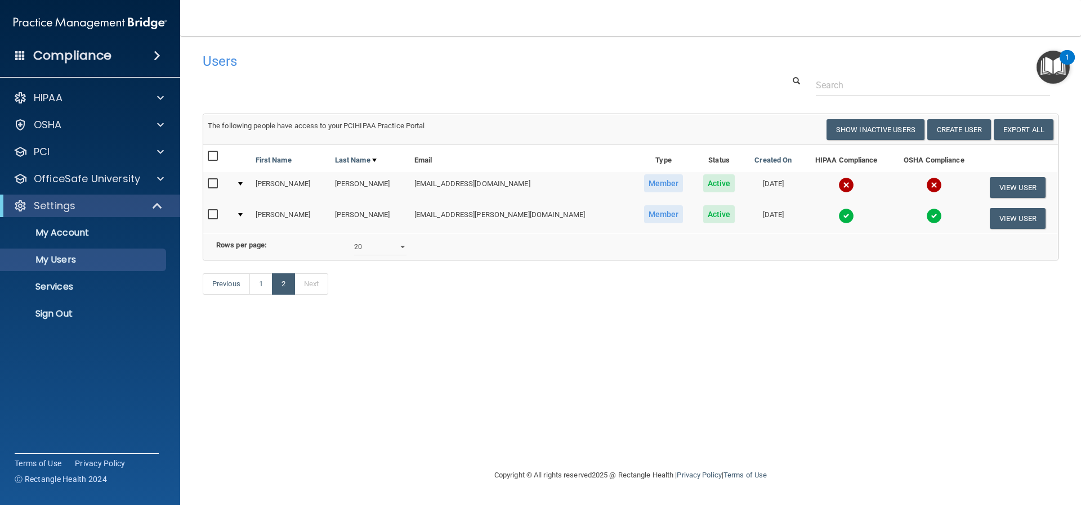
click at [838, 181] on img at bounding box center [846, 185] width 16 height 16
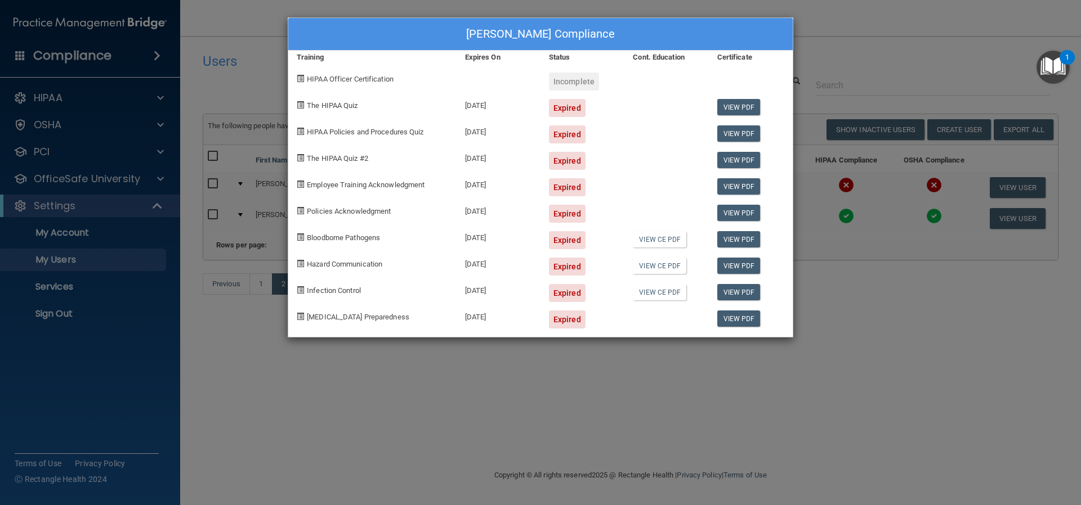
scroll to position [0, 4]
click at [741, 439] on div "Tina Walters's Compliance Training Expires On Status Cont. Education Certificat…" at bounding box center [540, 252] width 1081 height 505
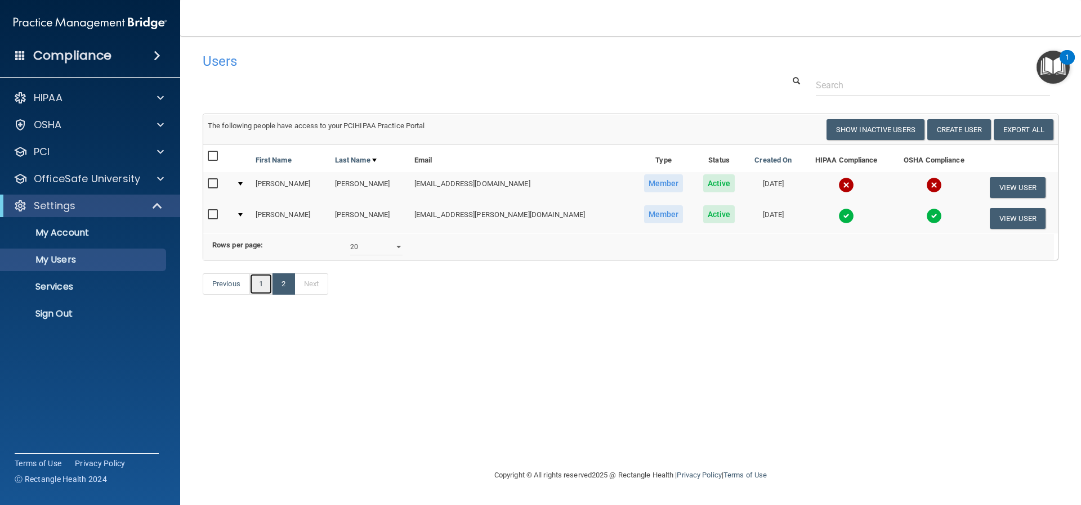
click at [258, 295] on link "1" at bounding box center [260, 284] width 23 height 21
select select "20"
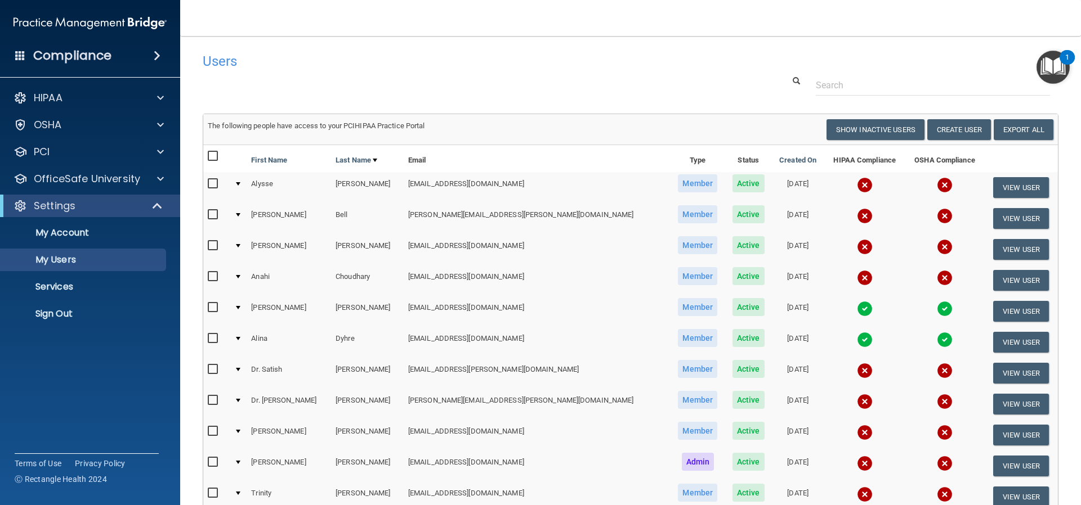
click at [857, 185] on img at bounding box center [865, 185] width 16 height 16
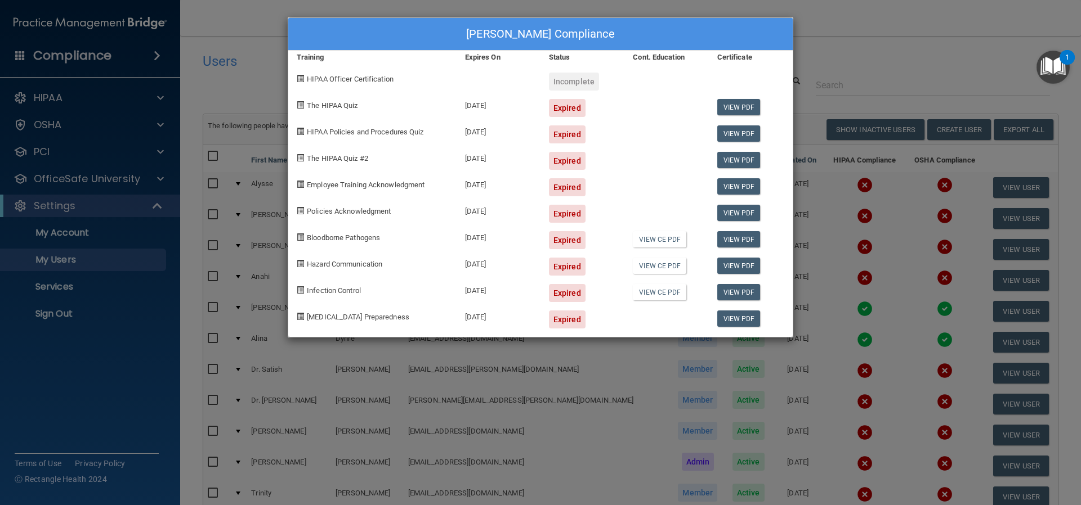
click at [769, 378] on div "Alysse Avila's Compliance Training Expires On Status Cont. Education Certificat…" at bounding box center [540, 252] width 1081 height 505
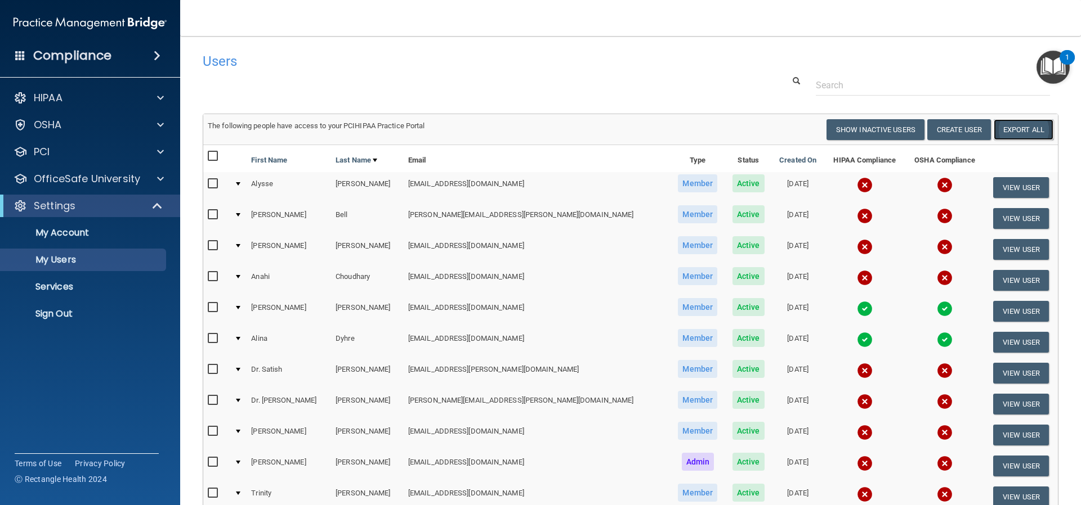
click at [1010, 122] on link "Export All" at bounding box center [1024, 129] width 60 height 21
click at [857, 246] on img at bounding box center [865, 247] width 16 height 16
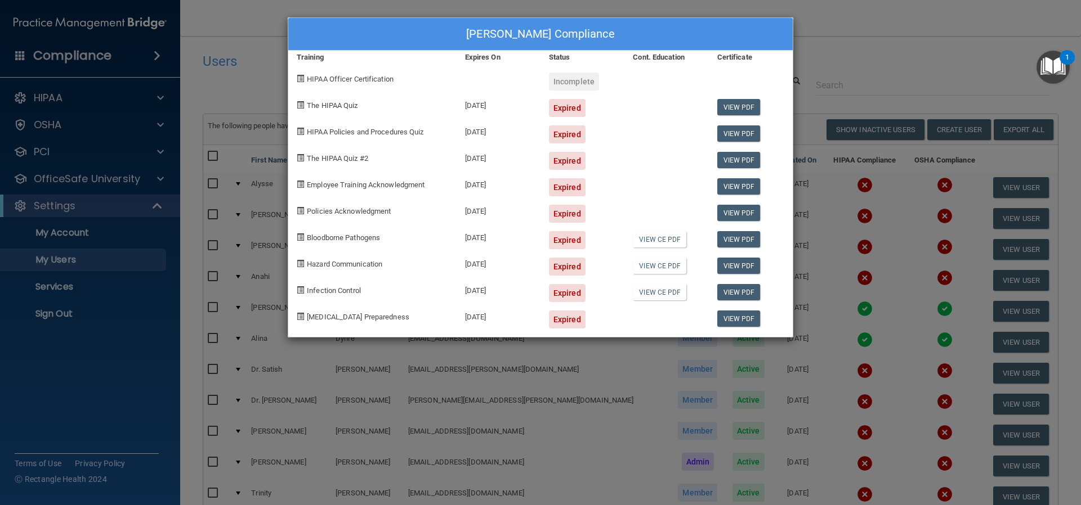
click at [850, 59] on div "David Bracamonte's Compliance Training Expires On Status Cont. Education Certif…" at bounding box center [540, 252] width 1081 height 505
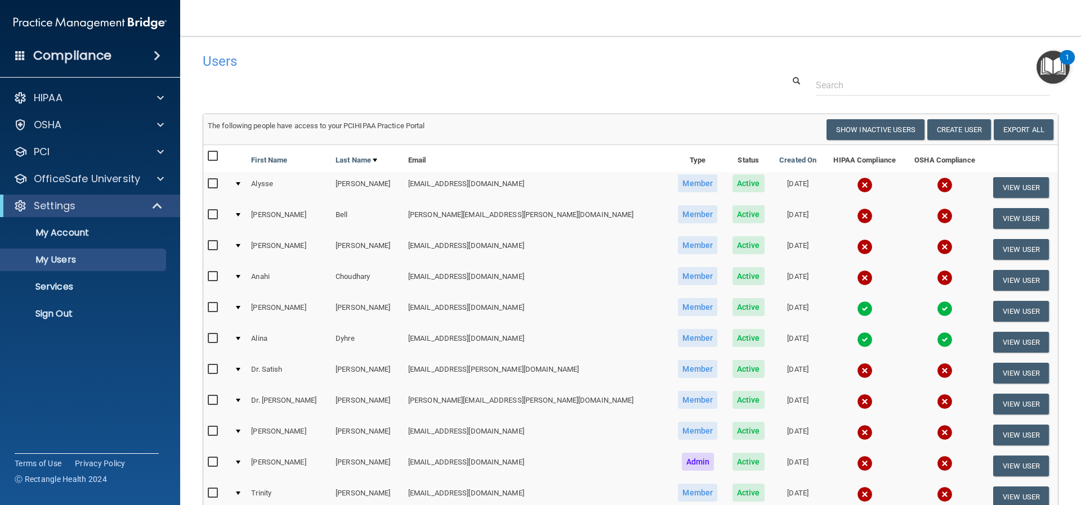
click at [857, 185] on img at bounding box center [865, 185] width 16 height 16
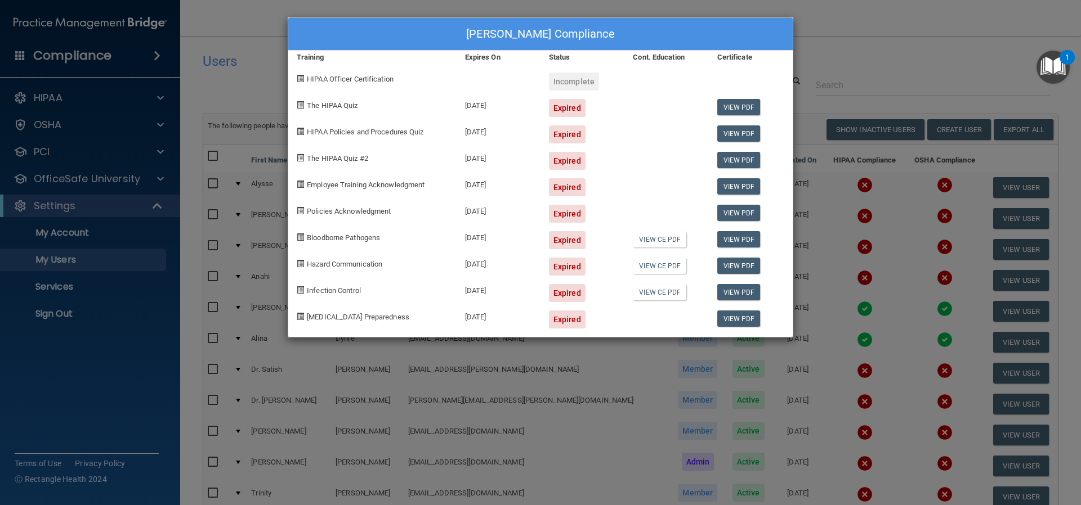
click at [852, 47] on div "Alysse Avila's Compliance Training Expires On Status Cont. Education Certificat…" at bounding box center [540, 252] width 1081 height 505
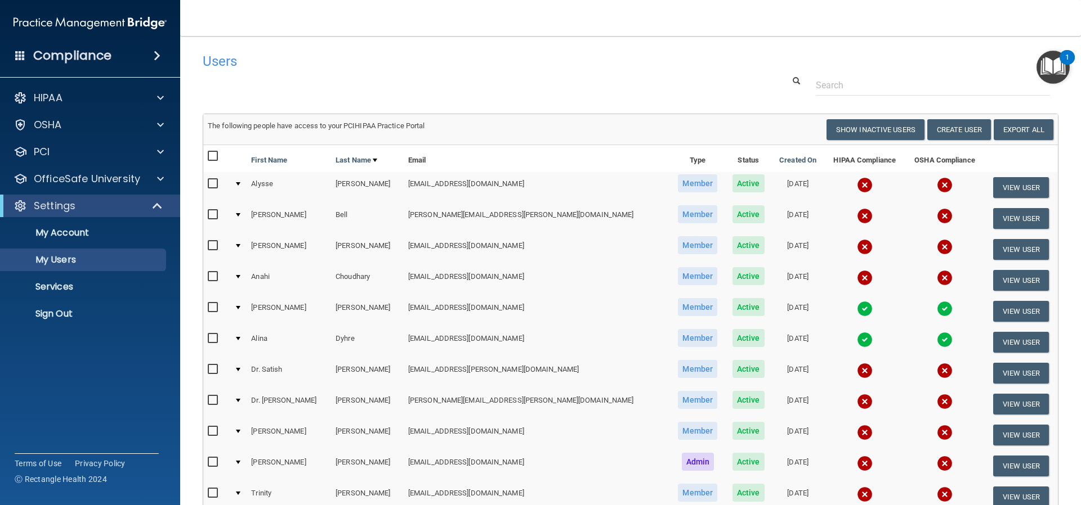
click at [857, 247] on img at bounding box center [865, 247] width 16 height 16
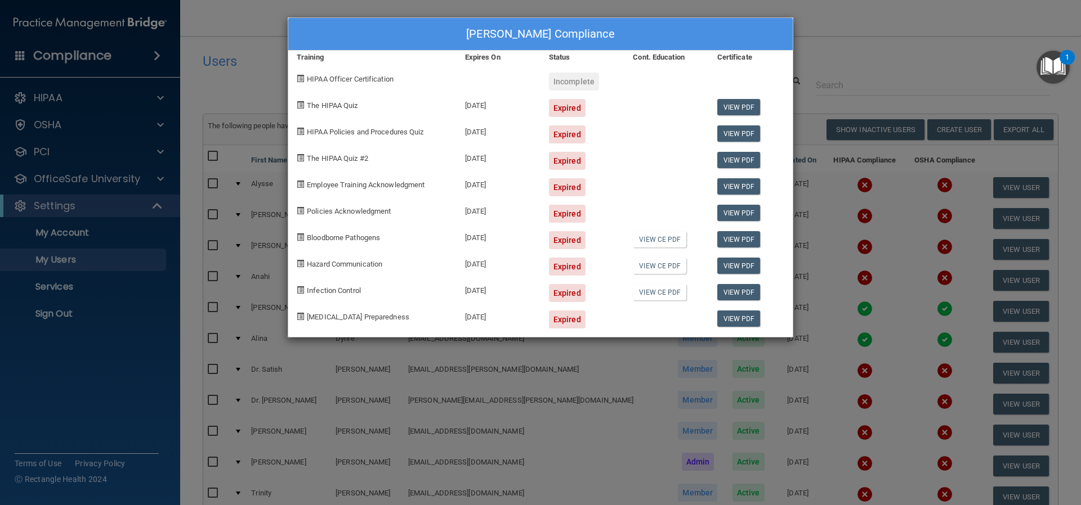
click at [878, 66] on div "David Bracamonte's Compliance Training Expires On Status Cont. Education Certif…" at bounding box center [540, 252] width 1081 height 505
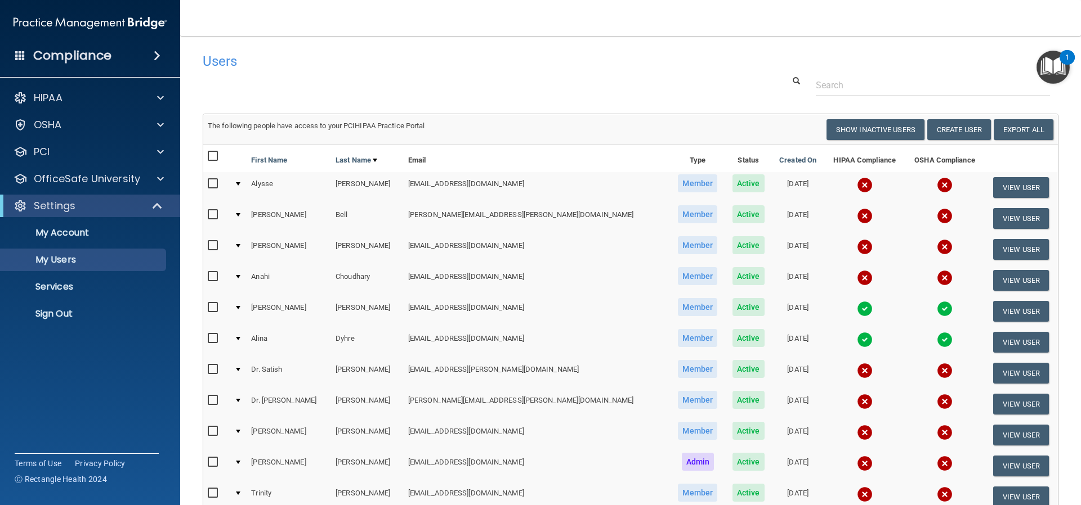
click at [857, 279] on img at bounding box center [865, 278] width 16 height 16
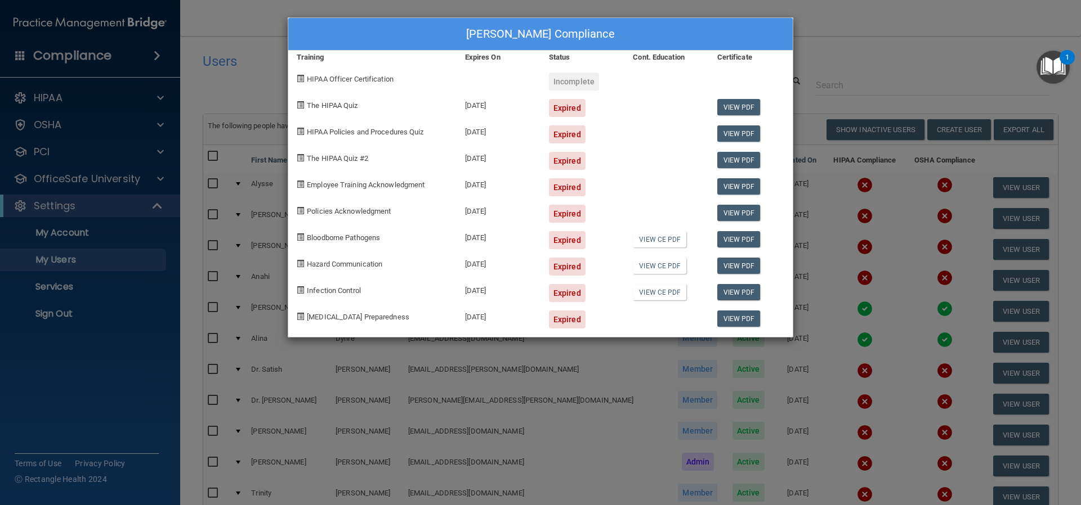
click at [876, 64] on div "Anahi Choudhary's Compliance Training Expires On Status Cont. Education Certifi…" at bounding box center [540, 252] width 1081 height 505
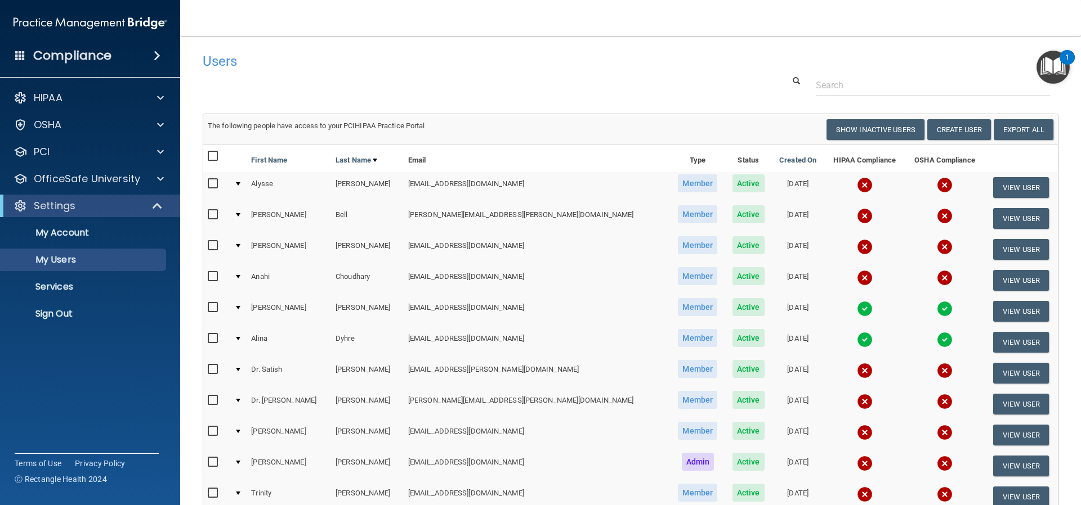
click at [857, 432] on img at bounding box center [865, 433] width 16 height 16
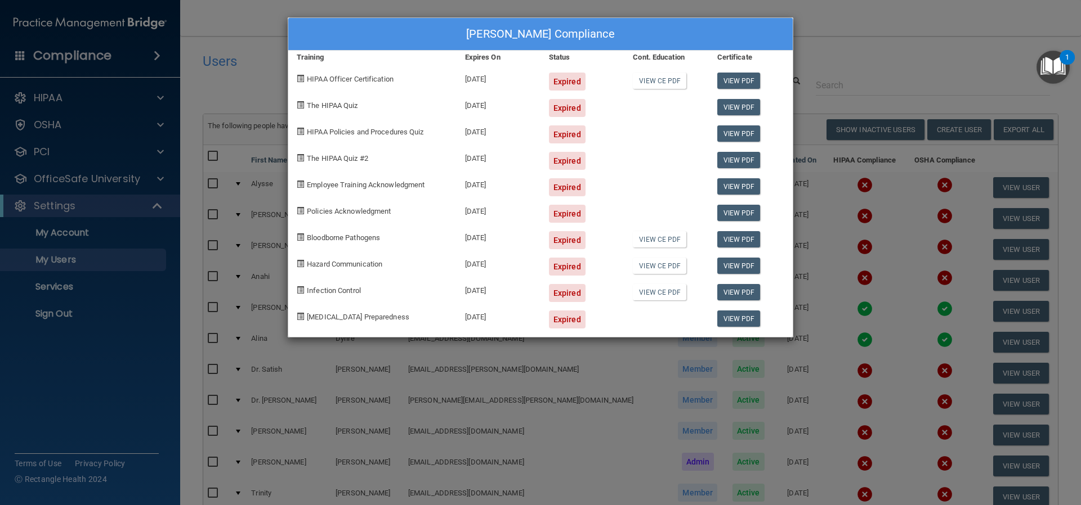
drag, startPoint x: 547, startPoint y: 369, endPoint x: 552, endPoint y: 373, distance: 6.0
click at [547, 370] on div "Donna Howard's Compliance Training Expires On Status Cont. Education Certificat…" at bounding box center [540, 252] width 1081 height 505
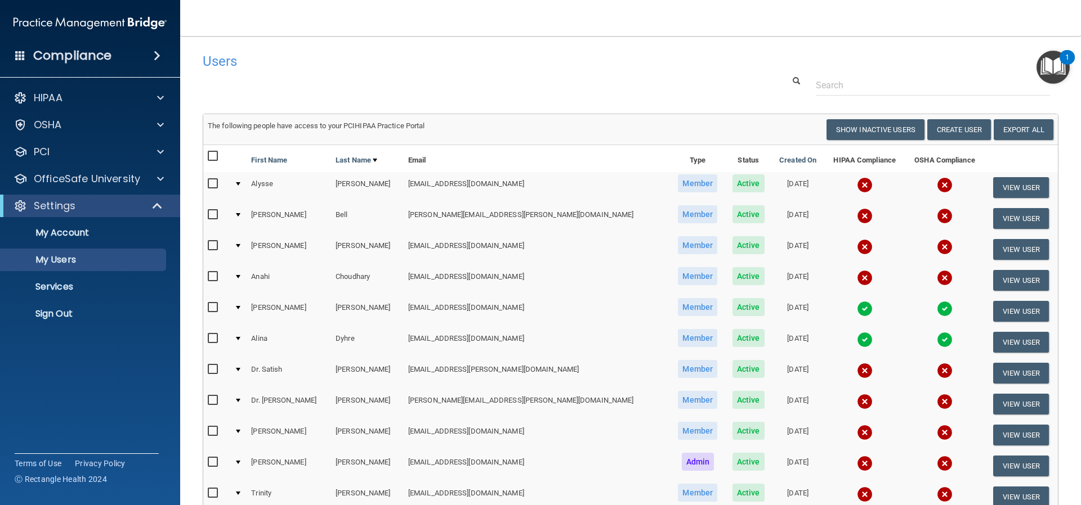
click at [857, 460] on img at bounding box center [865, 464] width 16 height 16
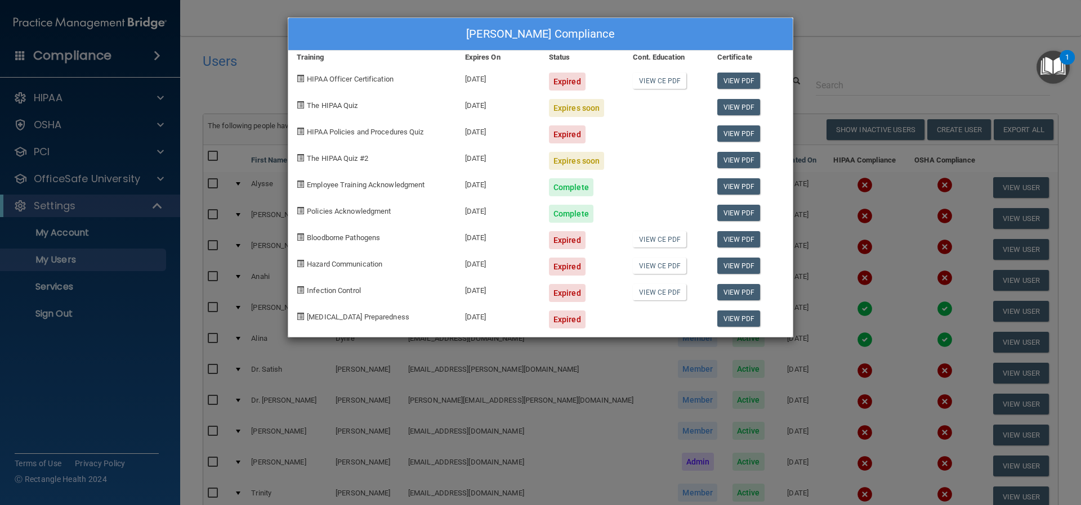
click at [552, 409] on div "Lorena Lucero's Compliance Training Expires On Status Cont. Education Certifica…" at bounding box center [540, 252] width 1081 height 505
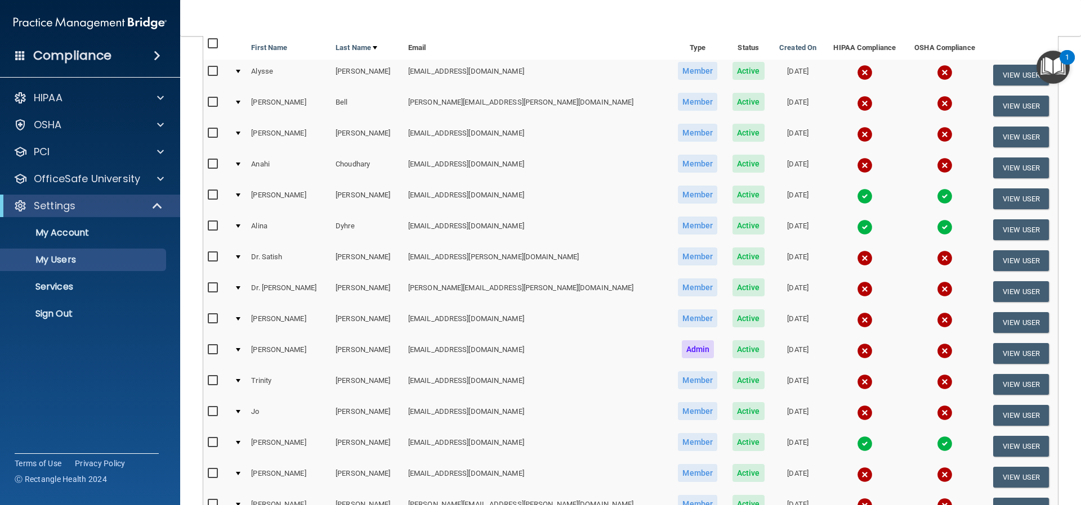
scroll to position [169, 0]
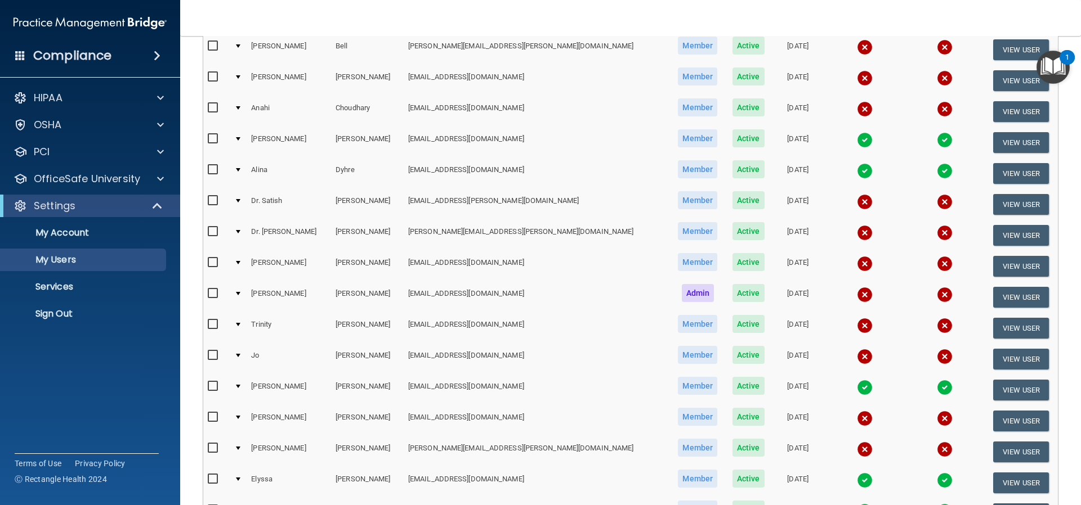
click at [857, 419] on img at bounding box center [865, 419] width 16 height 16
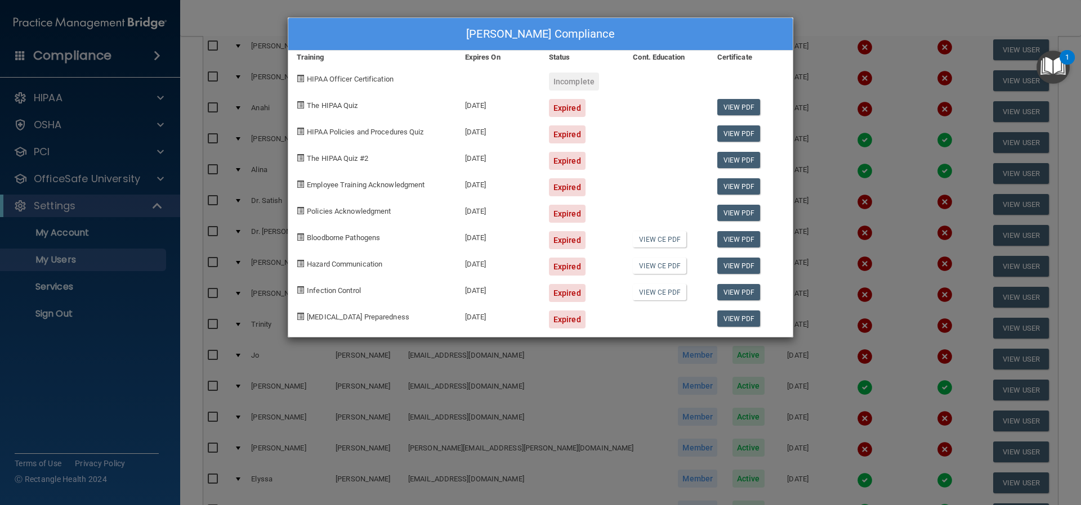
click at [540, 402] on div "Kaya Merz's Compliance Training Expires On Status Cont. Education Certificate H…" at bounding box center [540, 252] width 1081 height 505
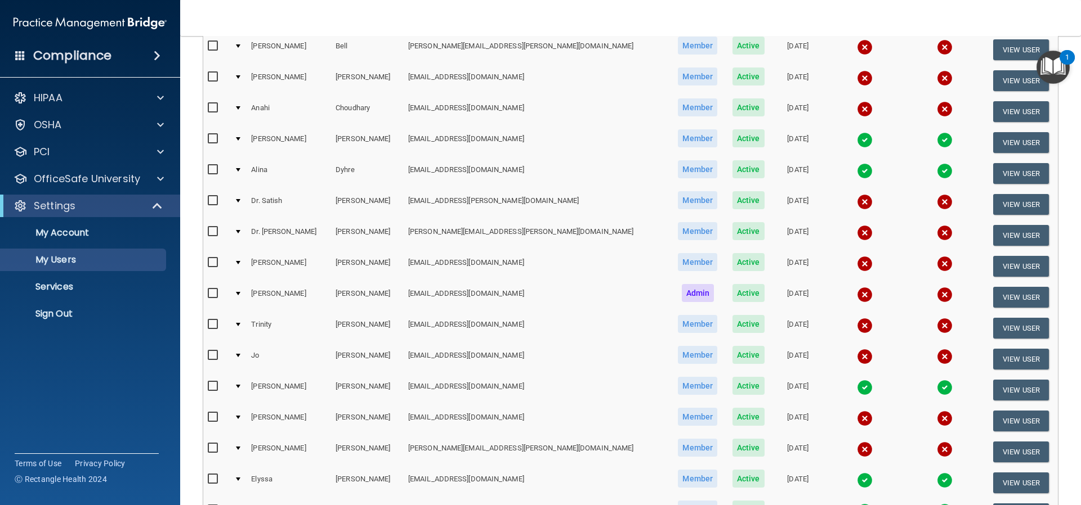
click at [857, 450] on img at bounding box center [865, 450] width 16 height 16
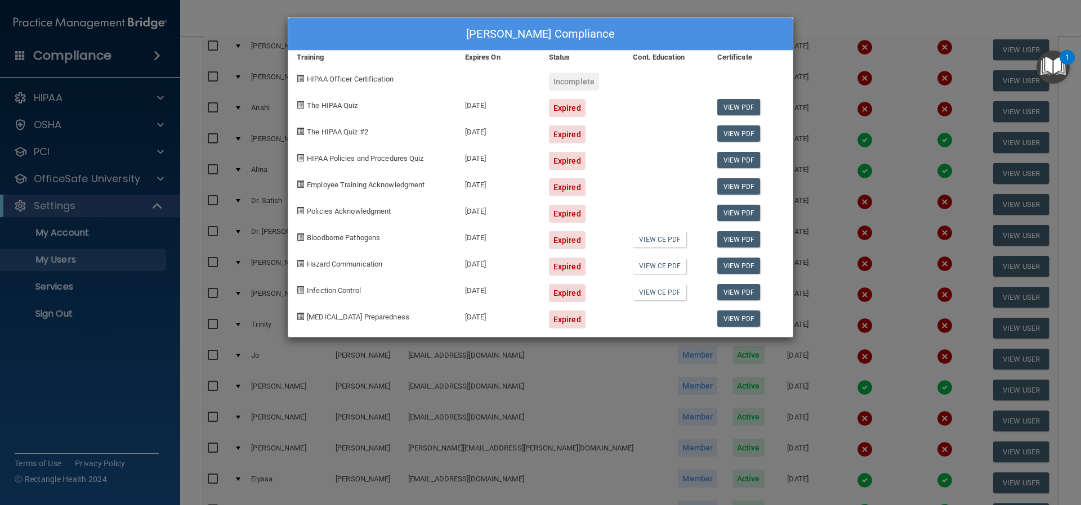
click at [545, 381] on div "Letty Moore's Compliance Training Expires On Status Cont. Education Certificate…" at bounding box center [540, 252] width 1081 height 505
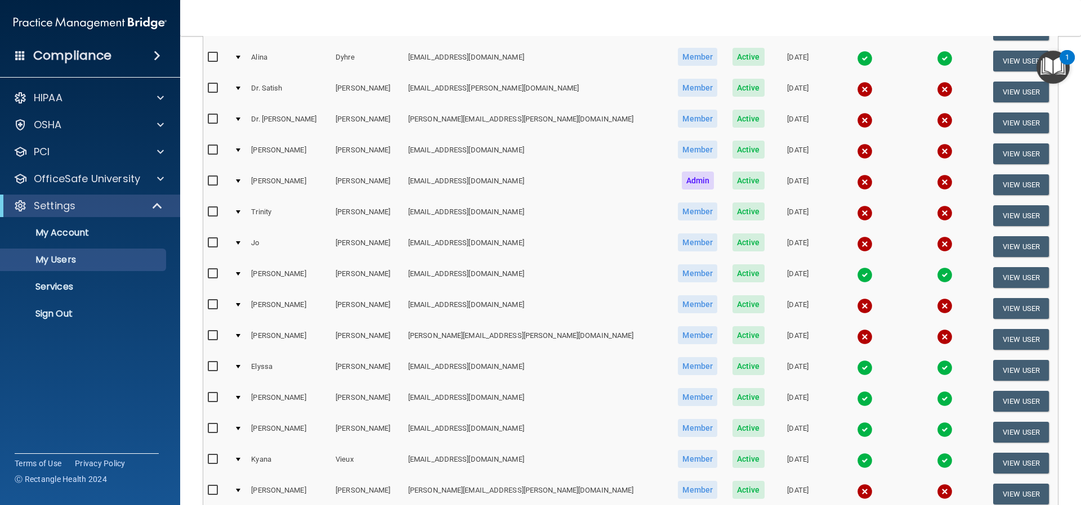
scroll to position [338, 0]
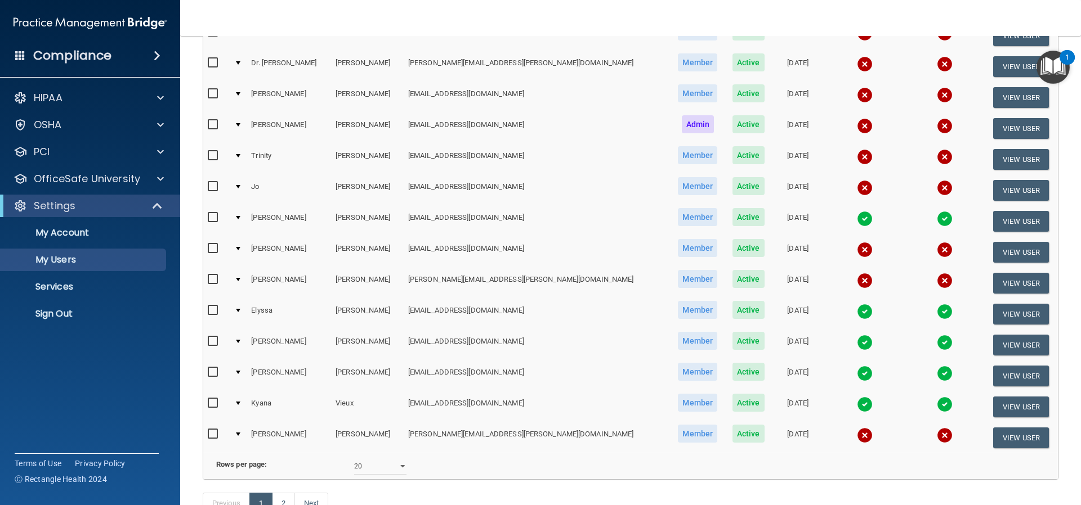
click at [857, 433] on img at bounding box center [865, 436] width 16 height 16
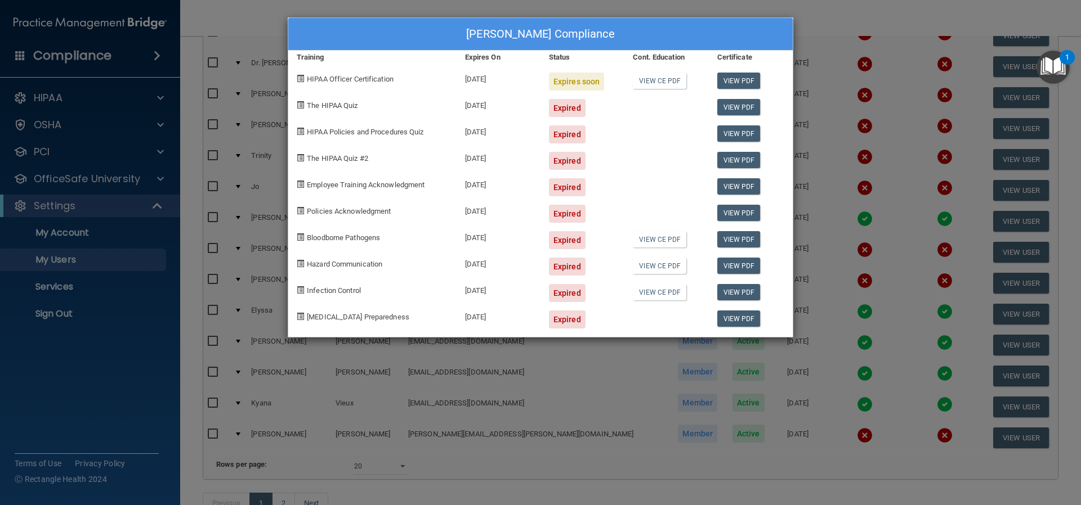
click at [554, 365] on div "Michelle Vincent's Compliance Training Expires On Status Cont. Education Certif…" at bounding box center [540, 252] width 1081 height 505
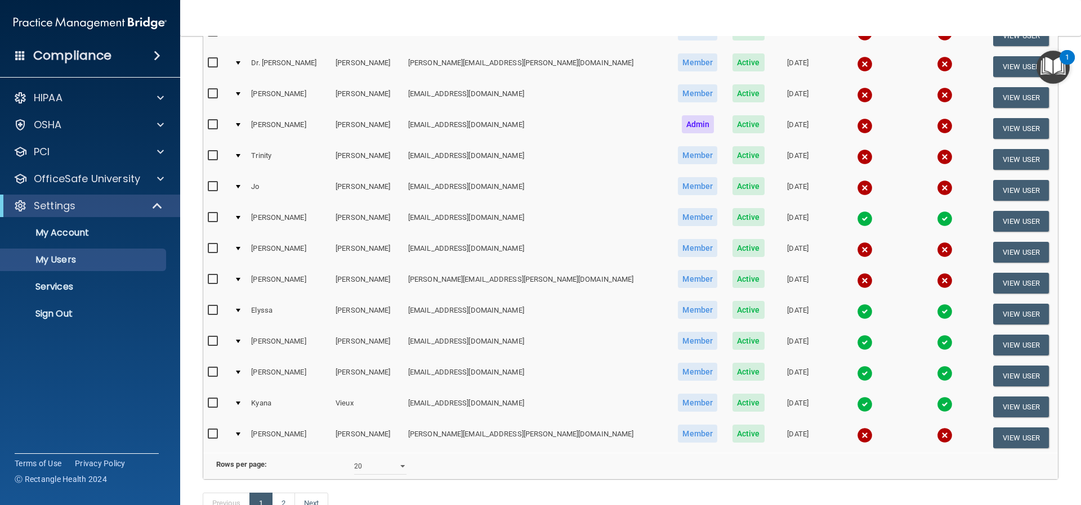
scroll to position [426, 0]
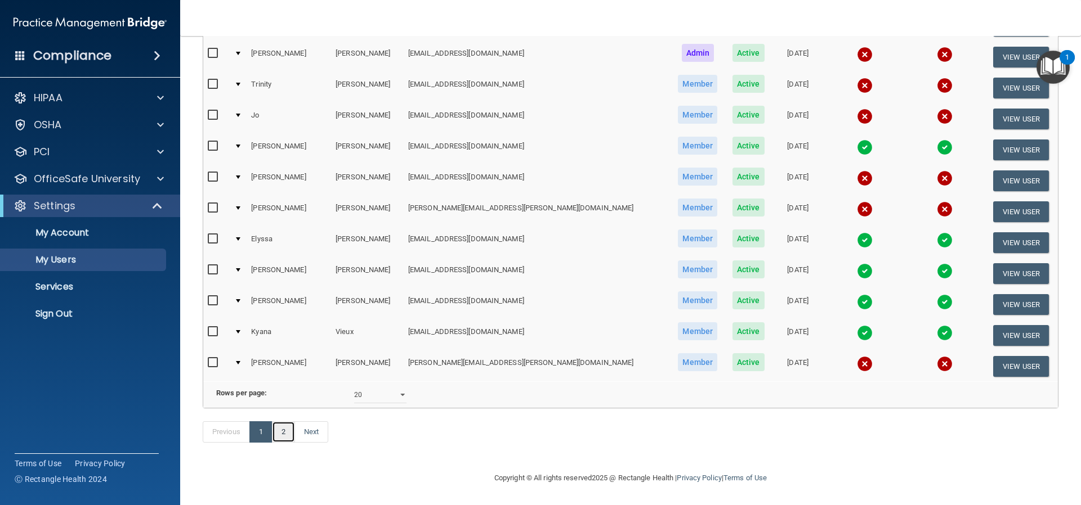
click at [280, 433] on link "2" at bounding box center [283, 432] width 23 height 21
select select "20"
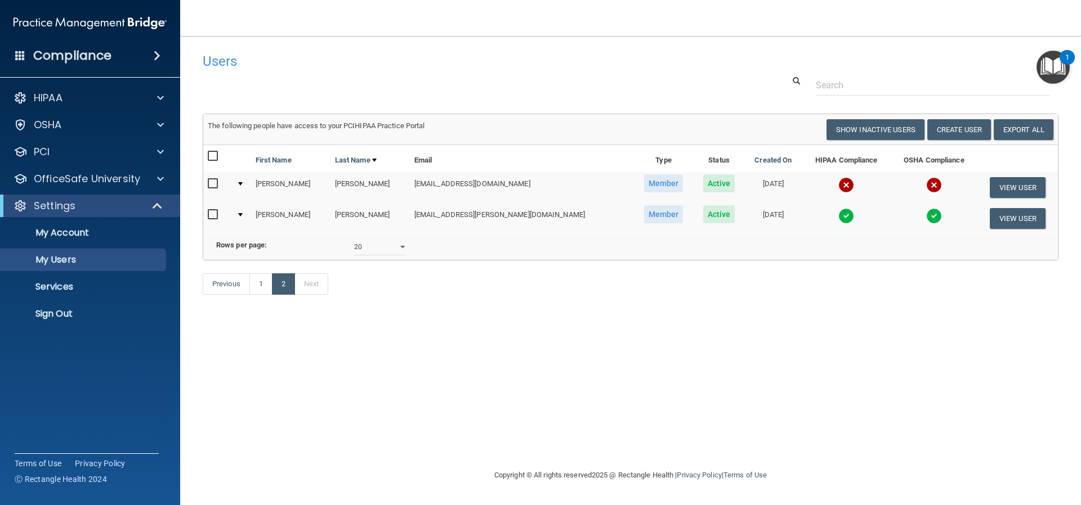
click at [838, 183] on img at bounding box center [846, 185] width 16 height 16
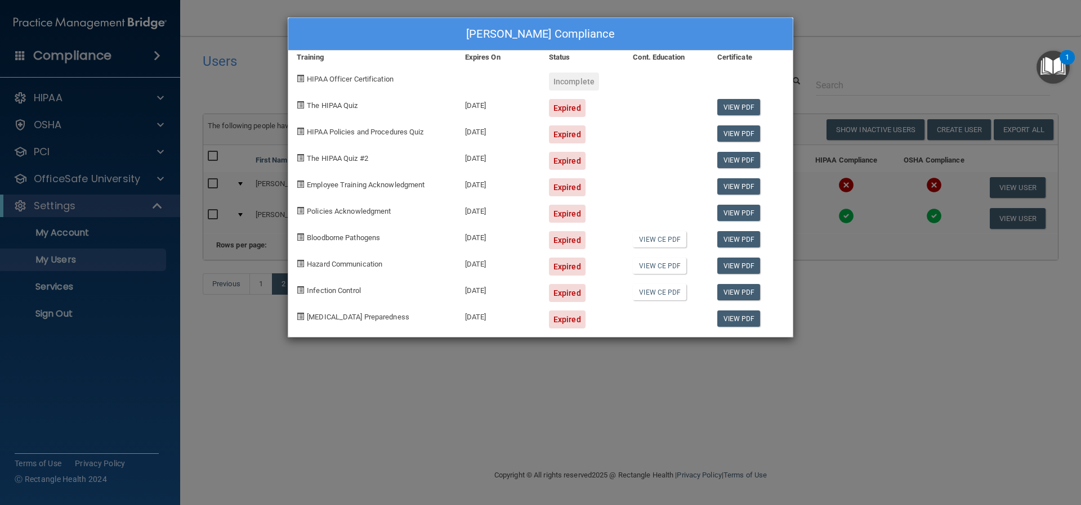
click at [456, 401] on div "Tina Walters's Compliance Training Expires On Status Cont. Education Certificat…" at bounding box center [540, 252] width 1081 height 505
